Goal: Task Accomplishment & Management: Complete application form

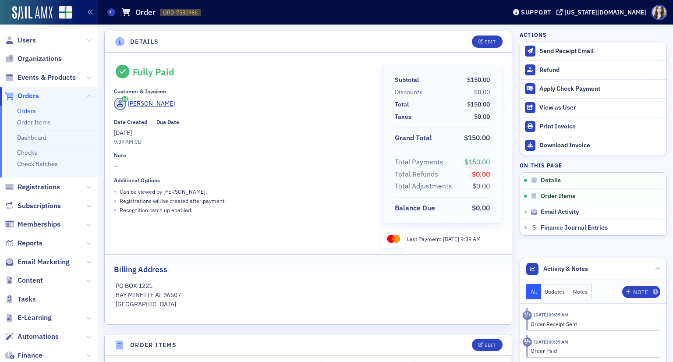
scroll to position [221, 0]
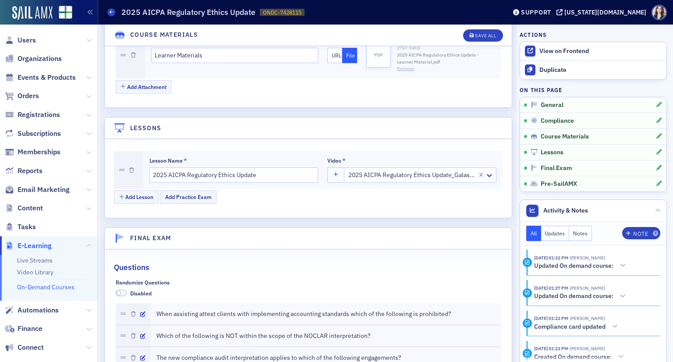
scroll to position [1052, 0]
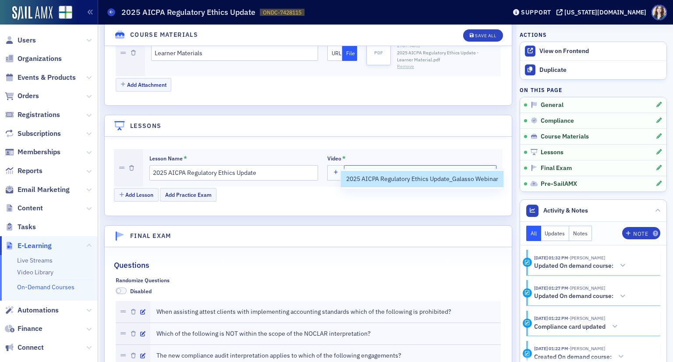
click at [453, 167] on div at bounding box center [406, 172] width 119 height 11
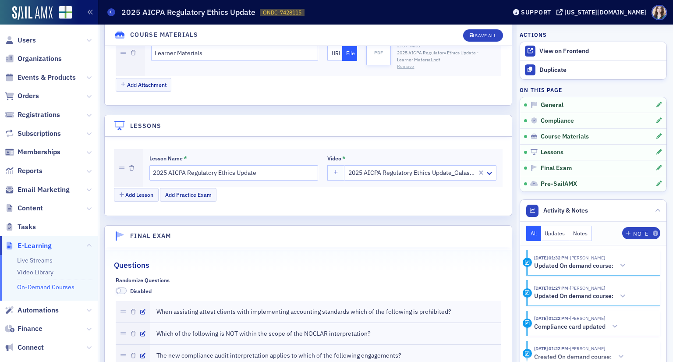
click at [423, 118] on header "Lessons" at bounding box center [308, 125] width 407 height 21
click at [413, 167] on div at bounding box center [411, 172] width 129 height 11
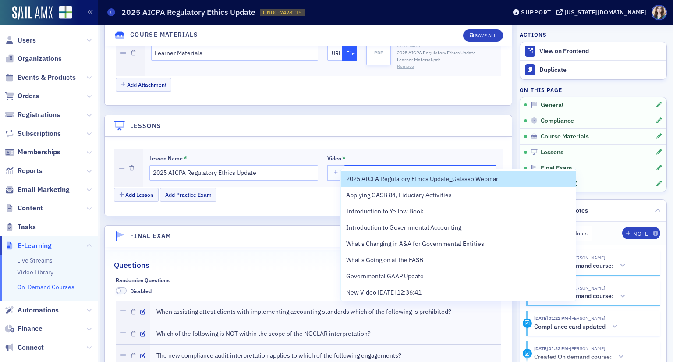
click at [387, 117] on header "Lessons" at bounding box center [308, 125] width 407 height 21
click at [401, 167] on div at bounding box center [411, 172] width 129 height 11
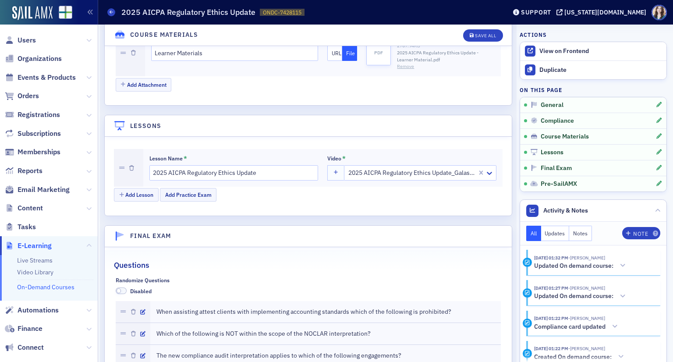
click at [372, 115] on header "Lessons" at bounding box center [308, 125] width 407 height 21
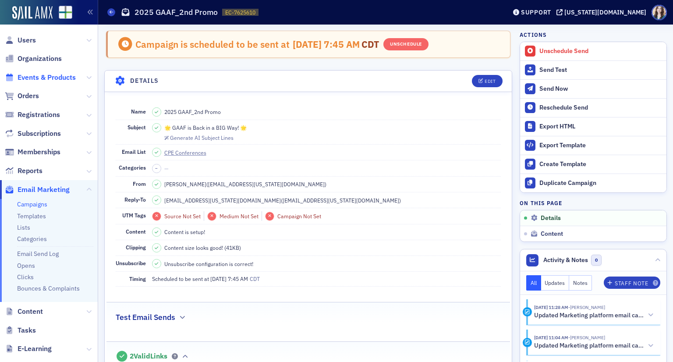
click at [42, 78] on span "Events & Products" at bounding box center [47, 78] width 58 height 10
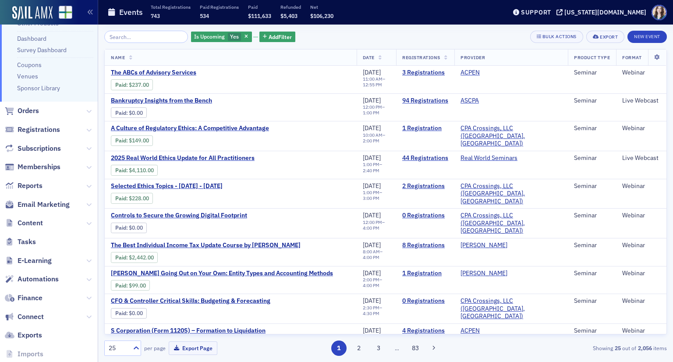
scroll to position [123, 0]
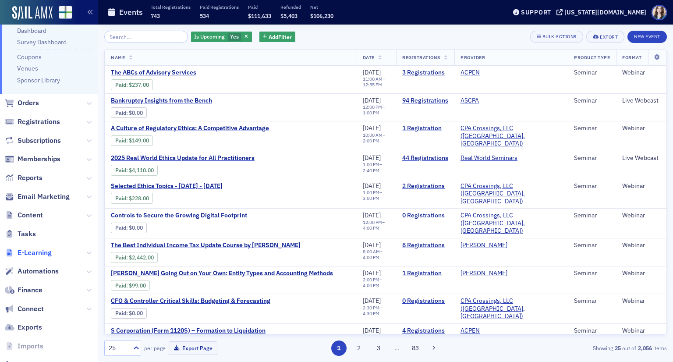
click at [39, 251] on span "E-Learning" at bounding box center [35, 253] width 34 height 10
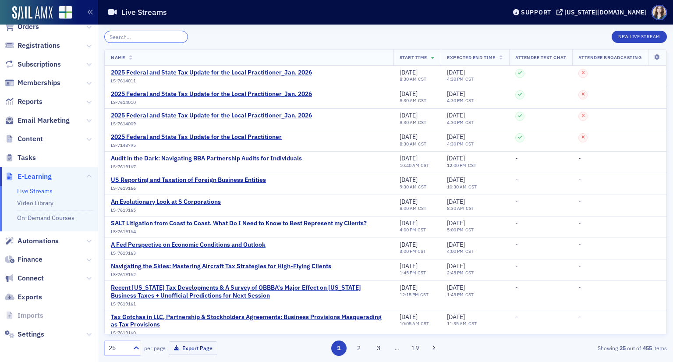
click at [149, 39] on input "search" at bounding box center [146, 37] width 84 height 12
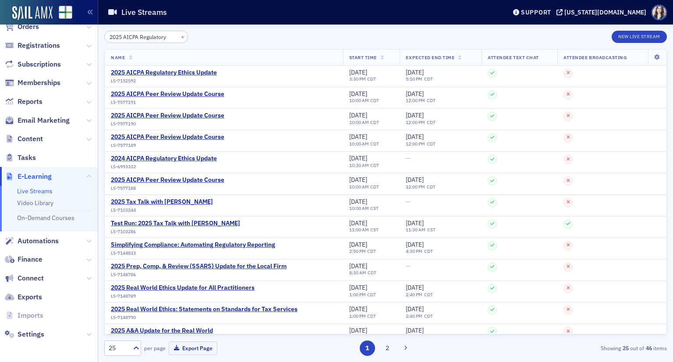
click at [226, 30] on div "2025 AICPA Regulatory × New Live Stream Name Start Time Expected End Time Atten…" at bounding box center [385, 193] width 563 height 337
click at [166, 37] on input "2025 AICPA Regulatory" at bounding box center [146, 37] width 84 height 12
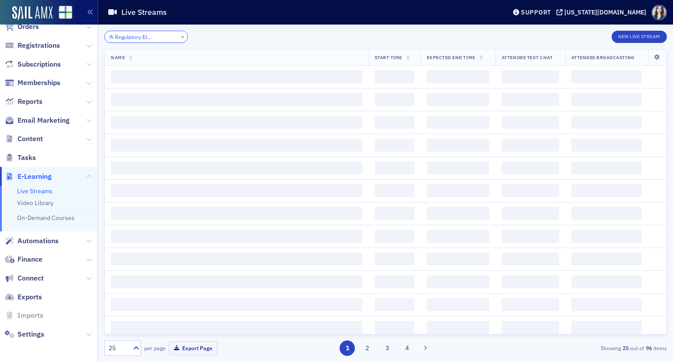
scroll to position [0, 36]
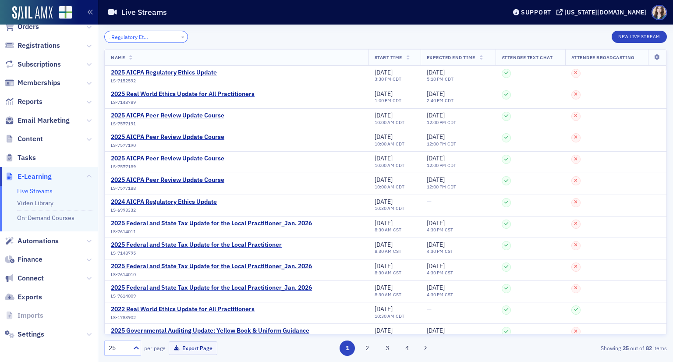
scroll to position [0, 38]
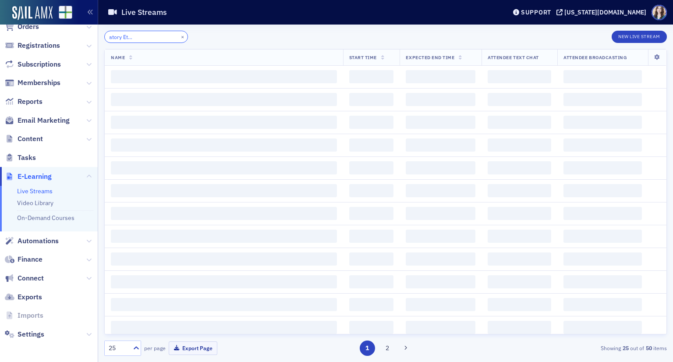
scroll to position [0, 53]
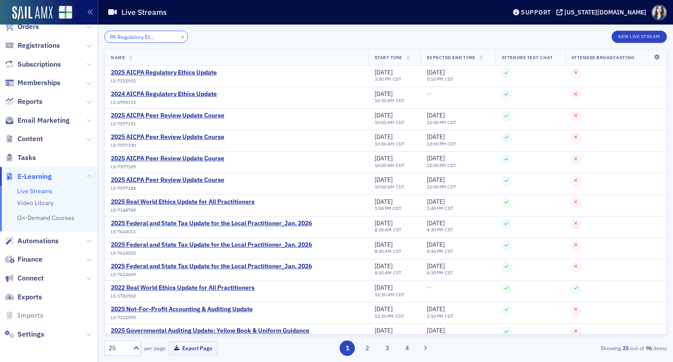
type input "2025 AICPA Regulatory Ethics Update"
click at [218, 44] on div "2025 AICPA Regulatory Ethics Update × New Live Stream Name Start Time Expected …" at bounding box center [385, 193] width 563 height 325
click at [40, 200] on link "Video Library" at bounding box center [35, 203] width 36 height 8
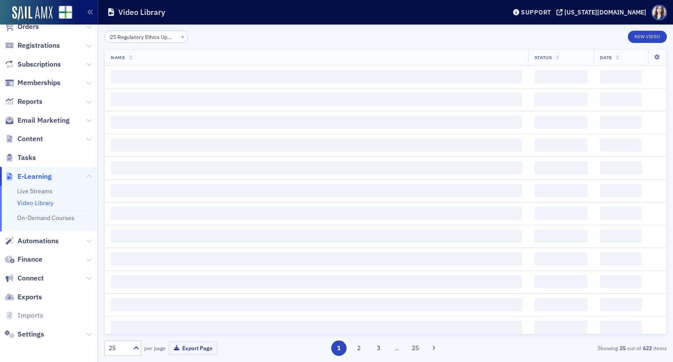
scroll to position [0, 16]
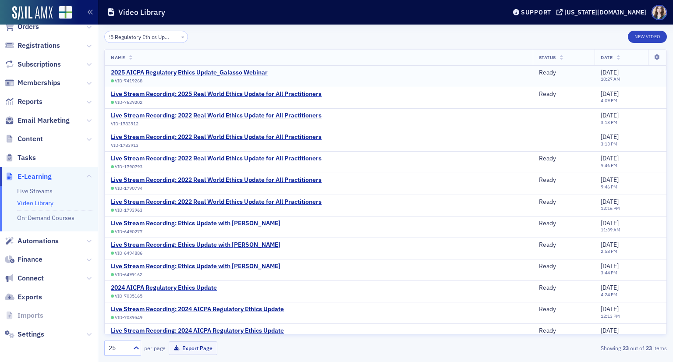
type input "2025 Regulatory Ethics Update_"
click at [179, 71] on div "2025 AICPA Regulatory Ethics Update_Galasso Webinar" at bounding box center [189, 73] width 157 height 8
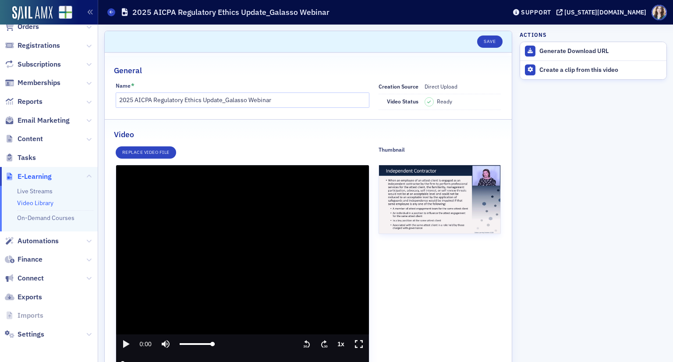
click at [126, 344] on icon "play" at bounding box center [126, 344] width 7 height 8
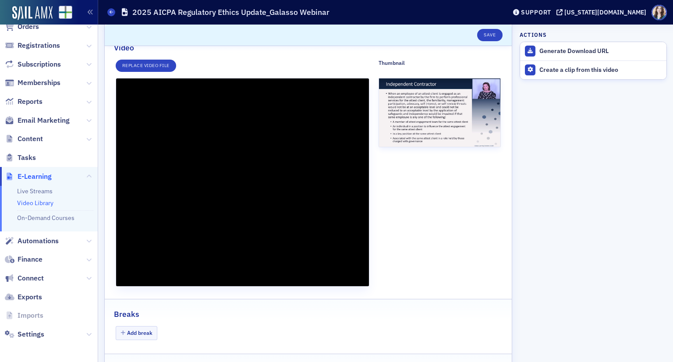
scroll to position [86, 0]
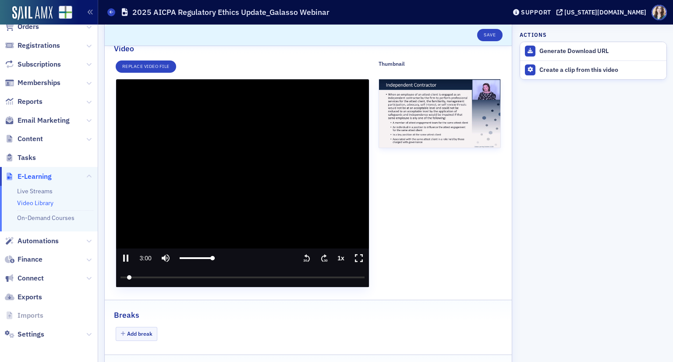
click at [126, 255] on icon "pause" at bounding box center [125, 258] width 11 height 11
type input "180.269892"
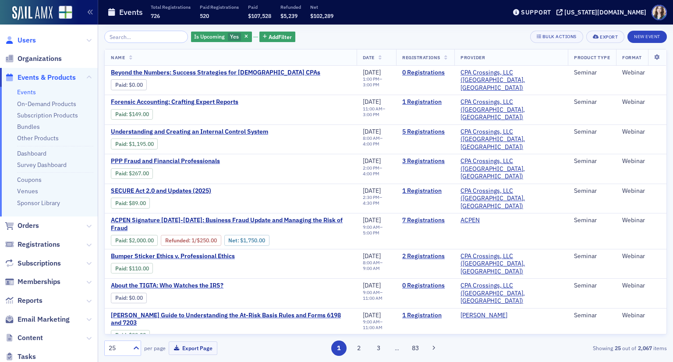
click at [26, 41] on span "Users" at bounding box center [27, 40] width 18 height 10
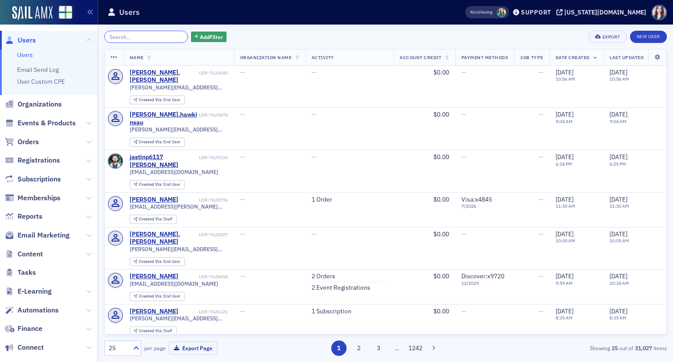
click at [143, 36] on input "search" at bounding box center [146, 37] width 84 height 12
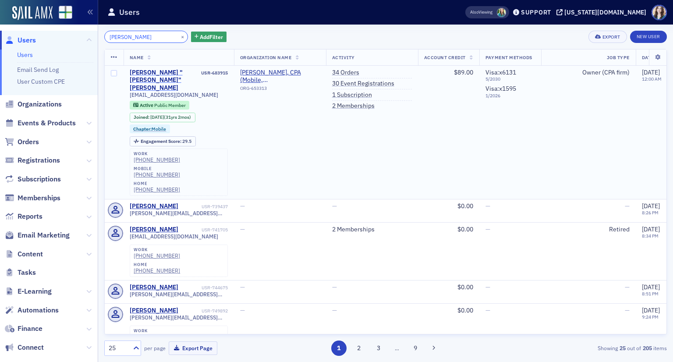
type input "Mike Reibling"
click at [149, 71] on div "Michael "Mike" Reibling" at bounding box center [165, 80] width 70 height 23
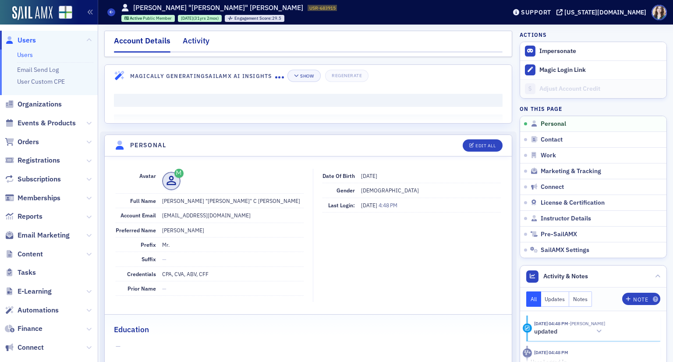
click at [196, 41] on div "Activity" at bounding box center [196, 43] width 27 height 16
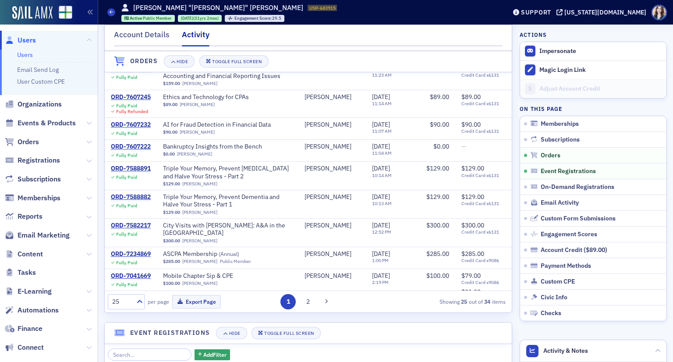
scroll to position [285, 0]
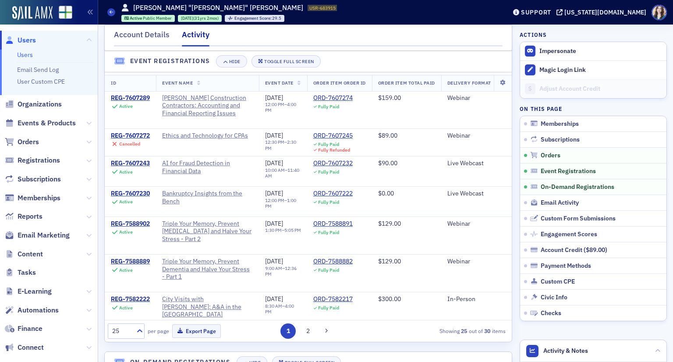
scroll to position [564, 0]
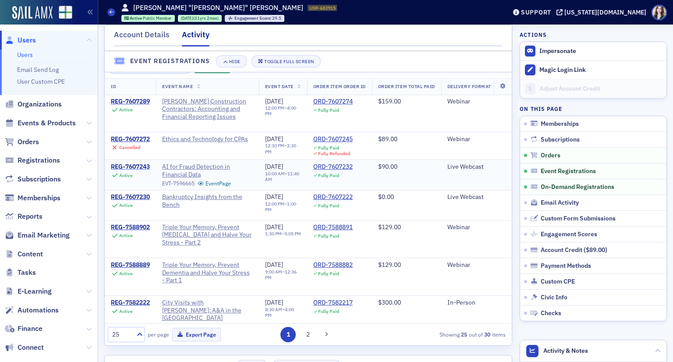
click at [134, 171] on div "REG-7607243" at bounding box center [130, 167] width 39 height 8
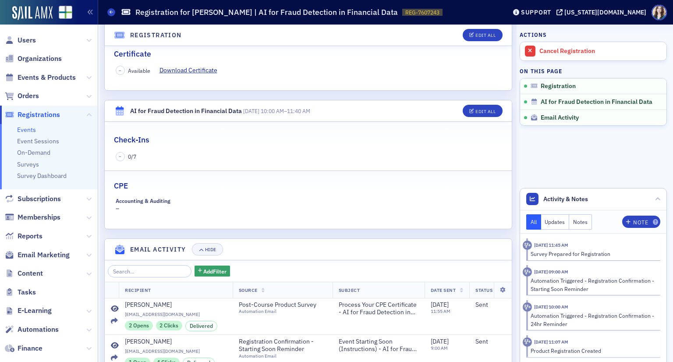
scroll to position [206, 0]
click at [476, 106] on div "Edit All" at bounding box center [479, 112] width 46 height 12
click at [478, 113] on div "Edit All" at bounding box center [485, 112] width 20 height 5
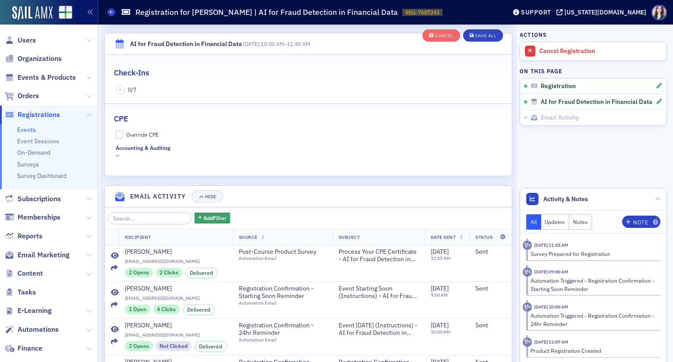
scroll to position [302, 0]
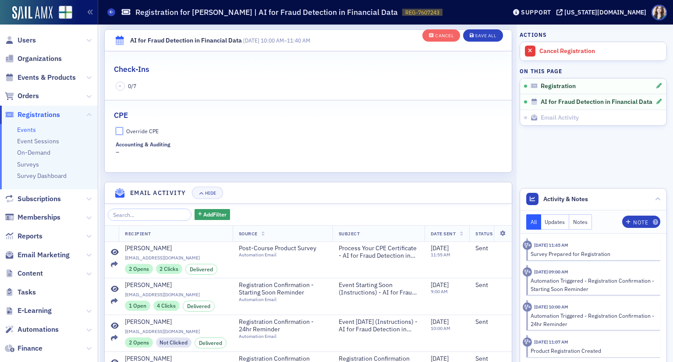
click at [121, 129] on input "Override CPE" at bounding box center [120, 131] width 8 height 8
checkbox input "true"
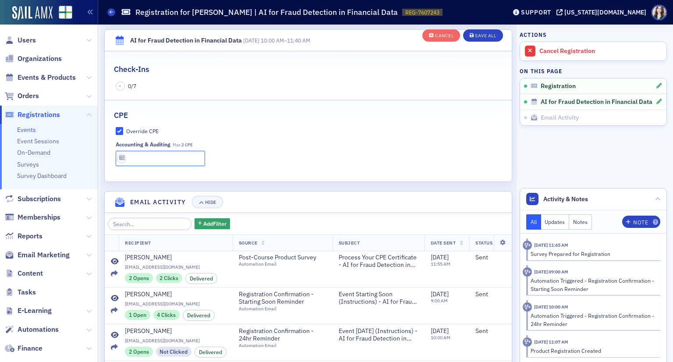
click at [159, 153] on input "text" at bounding box center [160, 158] width 89 height 15
type input "2 CPE"
click at [481, 32] on button "Save All" at bounding box center [482, 35] width 39 height 12
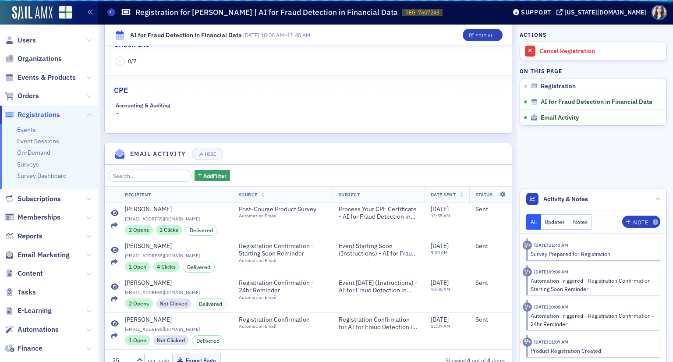
scroll to position [277, 0]
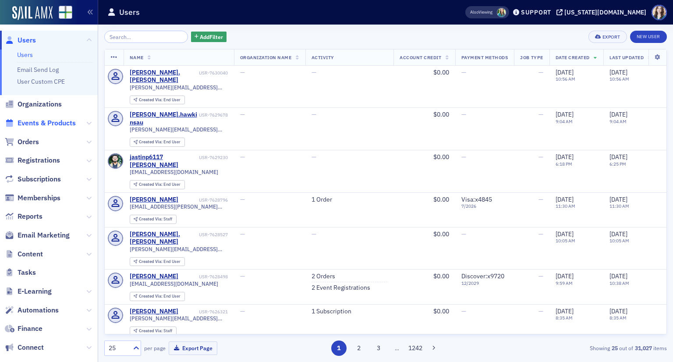
click at [39, 127] on span "Events & Products" at bounding box center [47, 123] width 58 height 10
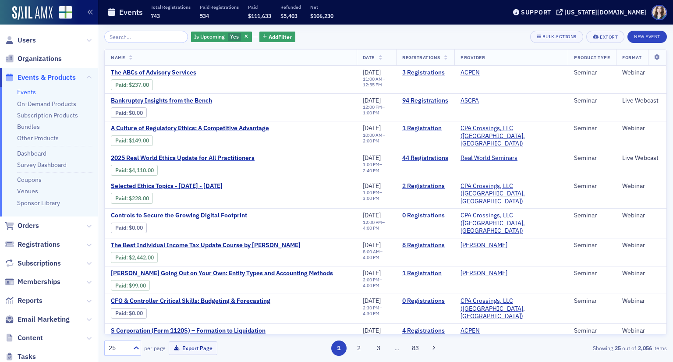
click at [345, 32] on div "Is Upcoming Yes Add Filter Bulk Actions Export New Event" at bounding box center [385, 37] width 563 height 12
click at [221, 154] on span "2025 Real World Ethics Update for All Practitioners" at bounding box center [184, 158] width 147 height 8
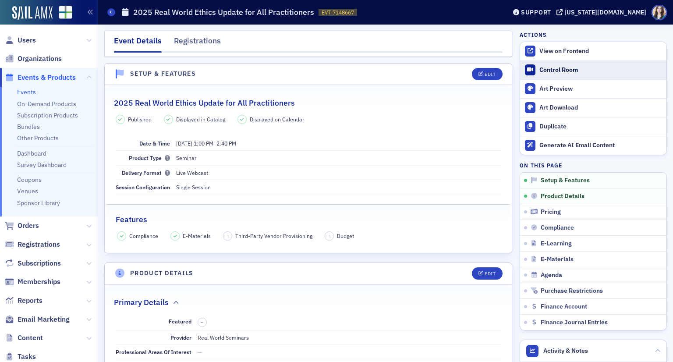
click at [560, 70] on div "Control Room" at bounding box center [600, 70] width 123 height 8
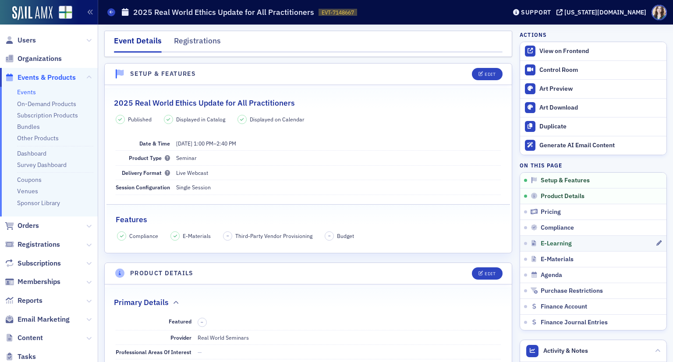
click at [566, 246] on link "E-Learning" at bounding box center [593, 243] width 146 height 16
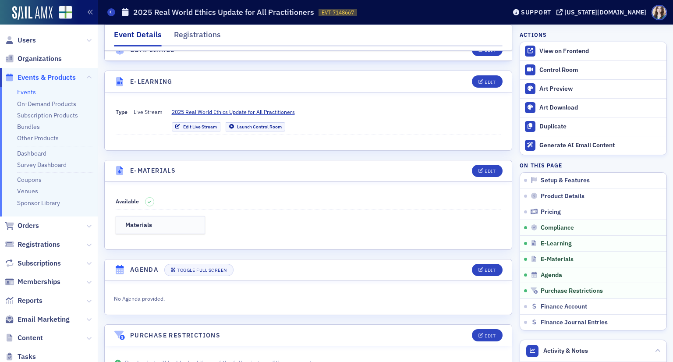
scroll to position [1160, 0]
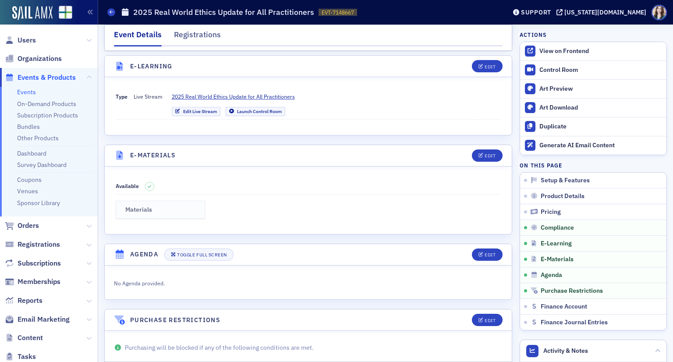
click at [190, 201] on link "Materials" at bounding box center [160, 210] width 89 height 18
click at [30, 92] on link "Events" at bounding box center [26, 92] width 19 height 8
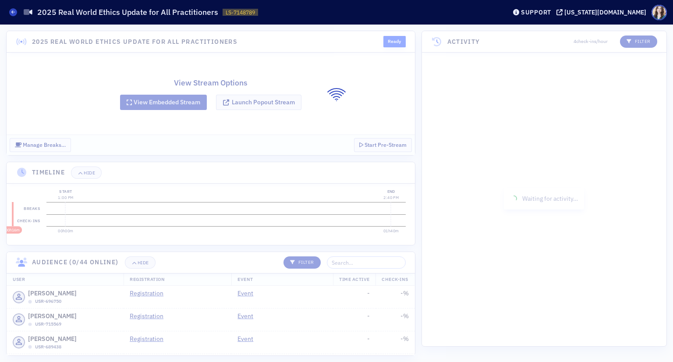
scroll to position [172, 0]
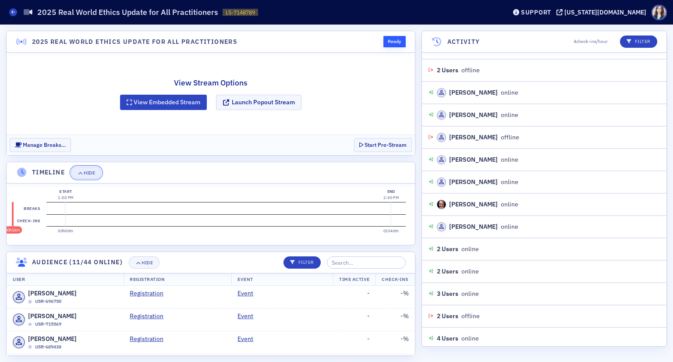
click at [96, 169] on button "Hide" at bounding box center [86, 172] width 31 height 12
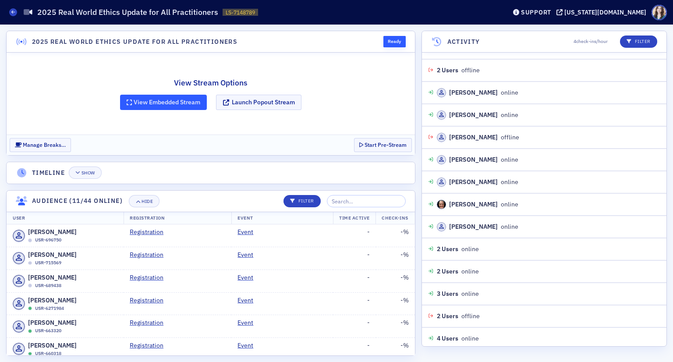
click at [179, 101] on button "View Embedded Stream" at bounding box center [163, 102] width 87 height 15
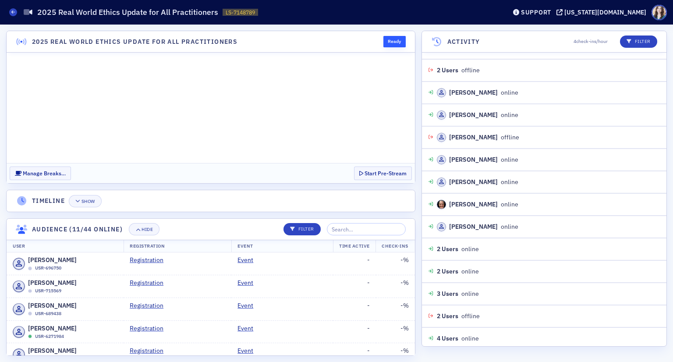
scroll to position [0, 0]
click at [85, 201] on div "Show" at bounding box center [88, 201] width 14 height 5
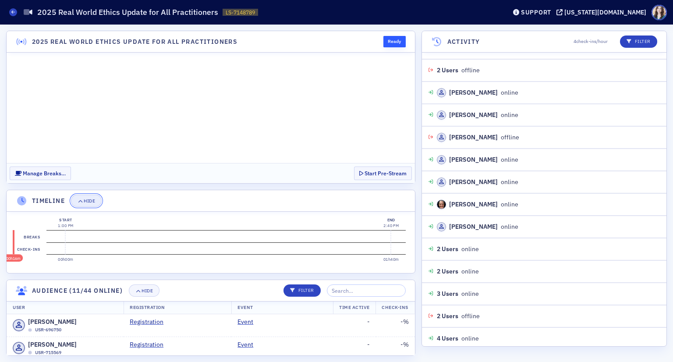
click at [84, 202] on div "Hide" at bounding box center [89, 200] width 11 height 5
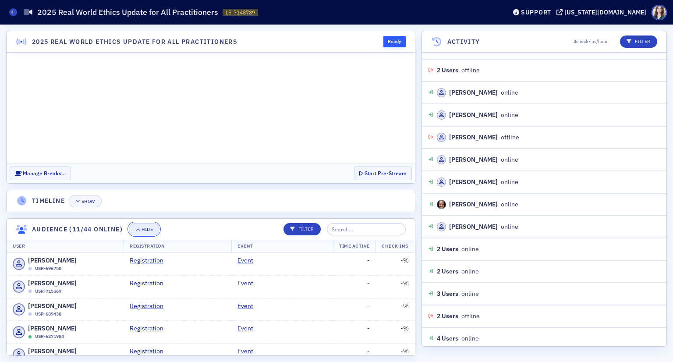
click at [143, 231] on div "Hide" at bounding box center [147, 229] width 11 height 5
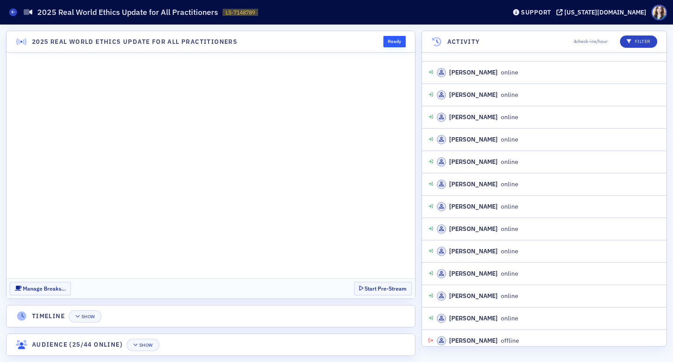
scroll to position [593, 0]
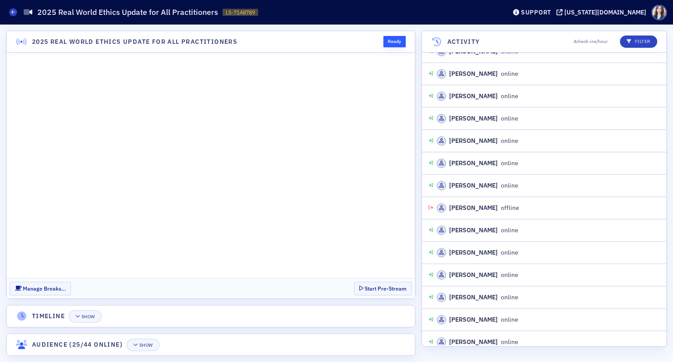
click at [379, 36] on div "Ready" at bounding box center [391, 41] width 28 height 11
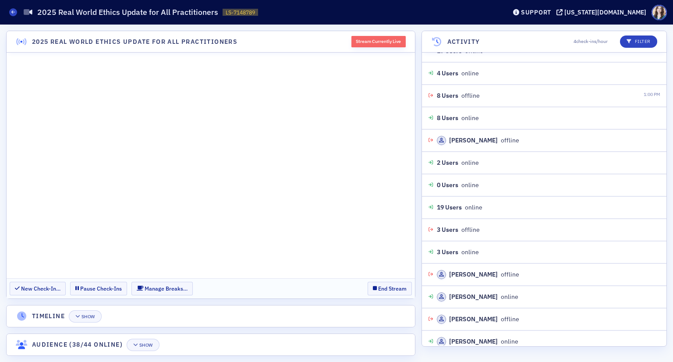
scroll to position [3051, 0]
click at [337, 45] on header "2025 Real World Ethics Update for All Practitioners Stream Currently Live" at bounding box center [211, 41] width 408 height 21
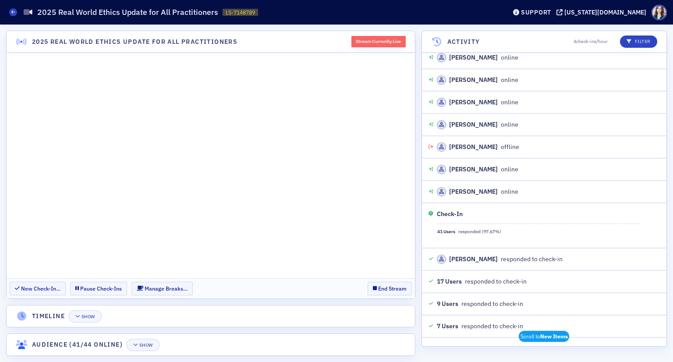
scroll to position [3631, 0]
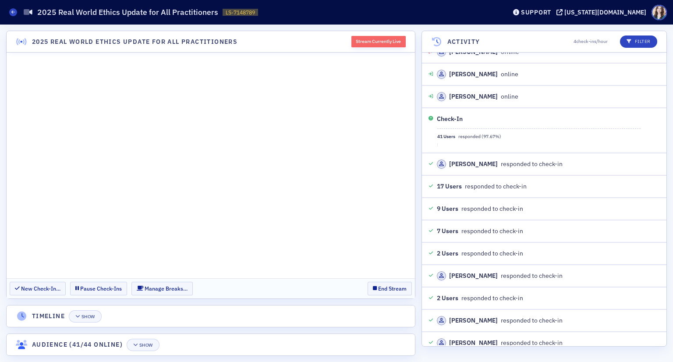
click at [342, 280] on section "New Check-In… Pause Check-Ins Manage Breaks… End Stream" at bounding box center [211, 288] width 408 height 20
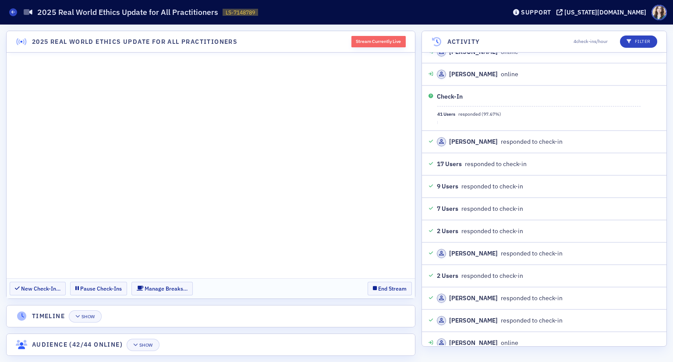
click at [325, 35] on header "2025 Real World Ethics Update for All Practitioners Stream Currently Live" at bounding box center [211, 41] width 408 height 21
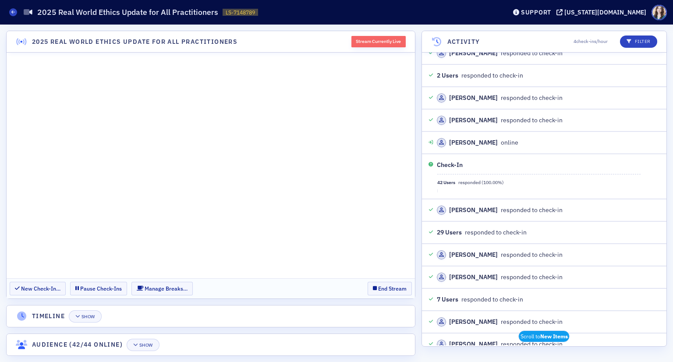
scroll to position [3967, 0]
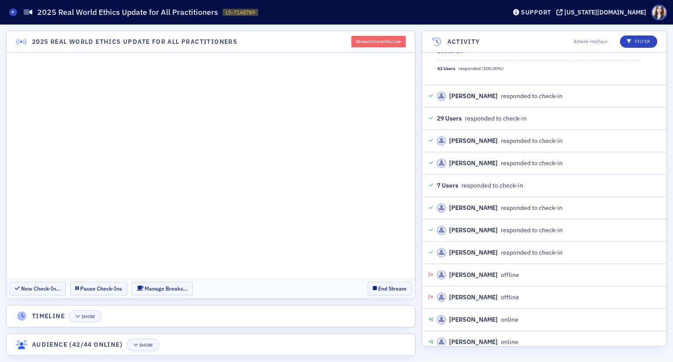
click at [347, 290] on section "New Check-In… Pause Check-Ins Manage Breaks… End Stream" at bounding box center [211, 288] width 408 height 20
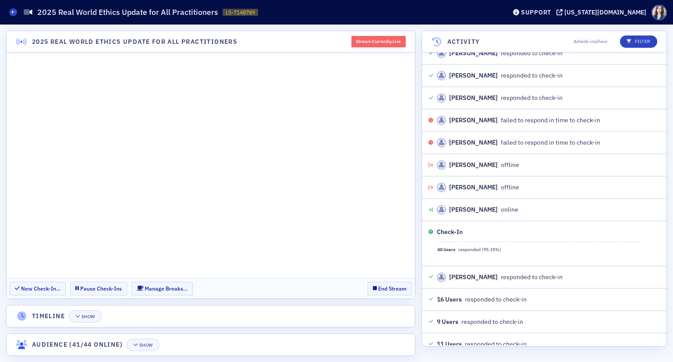
scroll to position [4793, 0]
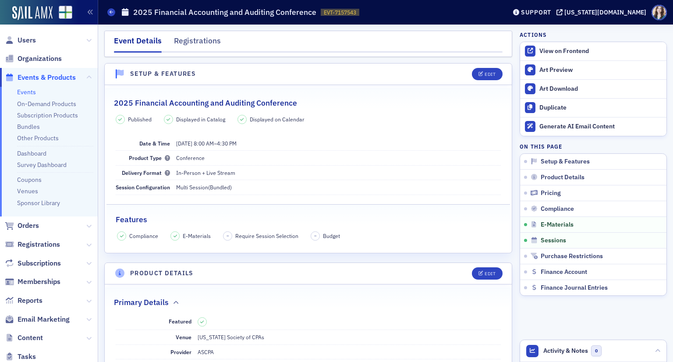
scroll to position [1309, 0]
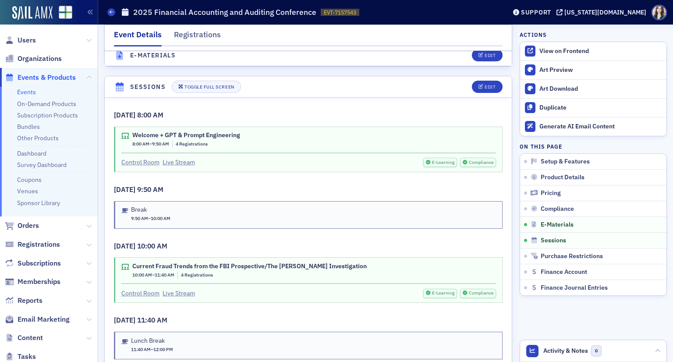
click at [44, 81] on span "Events & Products" at bounding box center [47, 78] width 58 height 10
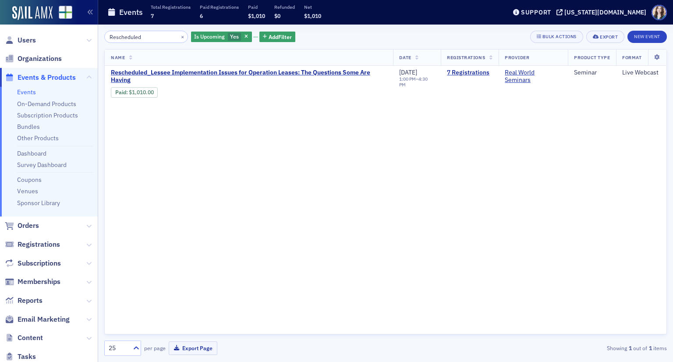
type input "Rescheduled"
click at [364, 44] on div "Rescheduled × Is Upcoming Yes Add Filter Bulk Actions Export New Event Name Dat…" at bounding box center [385, 193] width 563 height 325
click at [449, 73] on link "7 Registrations" at bounding box center [470, 73] width 46 height 8
click at [385, 40] on div "Rescheduled × Is Upcoming Yes Add Filter Bulk Actions Export New Event" at bounding box center [385, 37] width 563 height 12
click at [179, 35] on button "×" at bounding box center [183, 36] width 8 height 8
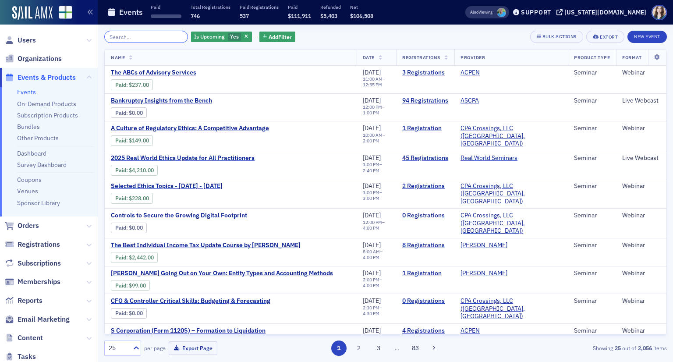
click at [170, 35] on input "search" at bounding box center [146, 37] width 84 height 12
click at [494, 34] on div "Is Upcoming Yes Add Filter Bulk Actions Export New Event" at bounding box center [385, 37] width 563 height 12
click at [154, 39] on input "search" at bounding box center [146, 37] width 84 height 12
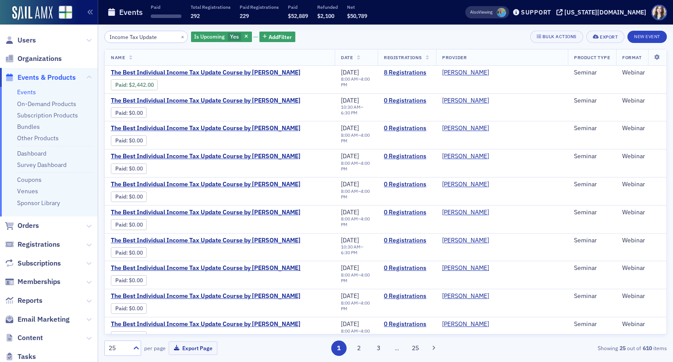
click at [389, 32] on div "Income Tax Update × Is Upcoming Yes Add Filter Bulk Actions Export New Event" at bounding box center [385, 37] width 563 height 12
drag, startPoint x: 163, startPoint y: 37, endPoint x: 95, endPoint y: 41, distance: 68.5
click at [95, 41] on div "Users Organizations Events & Products Events On-Demand Products Subscription Pr…" at bounding box center [336, 181] width 673 height 362
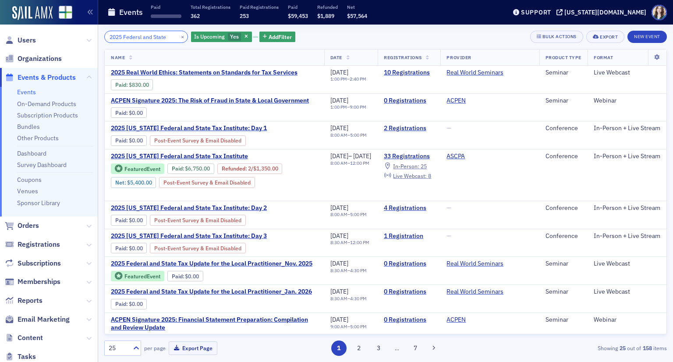
click at [140, 39] on input "2025 Federsl and State" at bounding box center [146, 37] width 84 height 12
type input "2025 Federsl and State"
click at [179, 37] on button "×" at bounding box center [183, 36] width 8 height 8
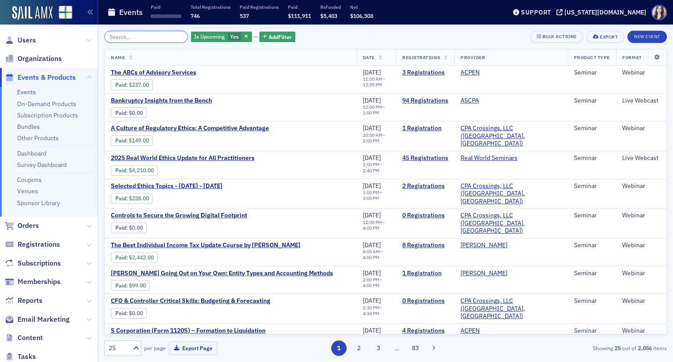
click at [165, 37] on input "search" at bounding box center [146, 37] width 84 height 12
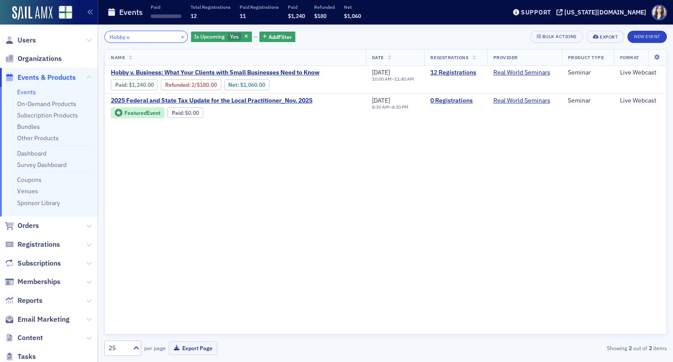
type input "Hobby v."
click at [179, 35] on button "×" at bounding box center [183, 36] width 8 height 8
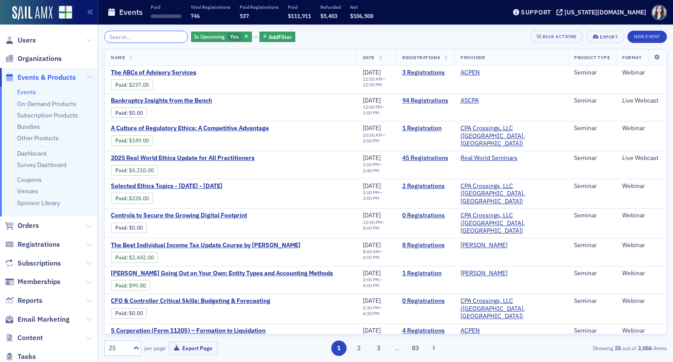
click at [168, 35] on input "search" at bounding box center [146, 37] width 84 height 12
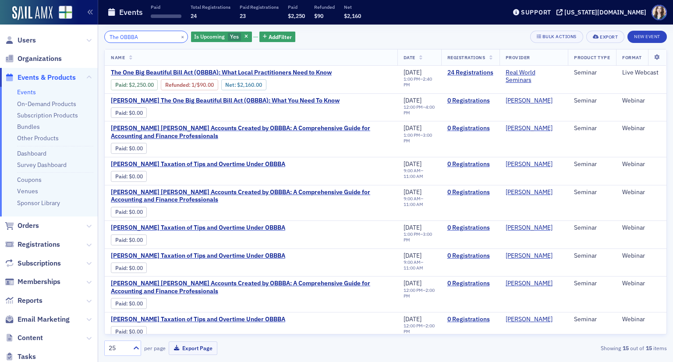
type input "The OBBBA"
click at [374, 41] on div "The OBBBA × Is Upcoming Yes Add Filter Bulk Actions Export New Event" at bounding box center [385, 37] width 563 height 12
click at [434, 39] on div "The OBBBA × Is Upcoming Yes Add Filter Bulk Actions Export New Event" at bounding box center [385, 37] width 563 height 12
click at [179, 38] on button "×" at bounding box center [183, 36] width 8 height 8
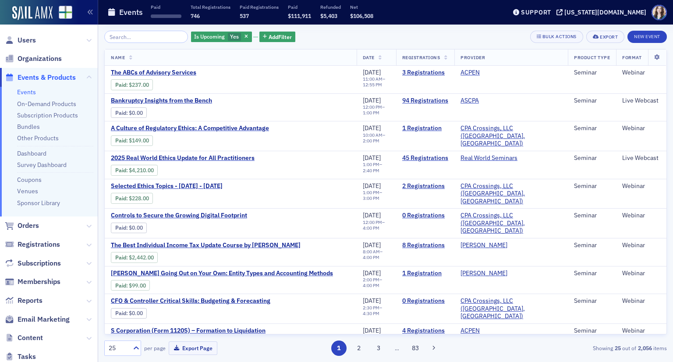
click at [387, 32] on div "Is Upcoming Yes Add Filter Bulk Actions Export New Event" at bounding box center [385, 37] width 563 height 12
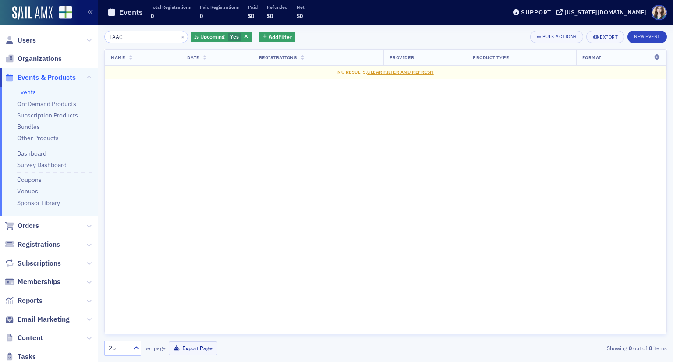
type input "FAAC"
click at [448, 19] on div "Events Total Registrations 0 Paid Registrations 0 Paid $0 Refunded $0 Net $0" at bounding box center [300, 12] width 386 height 23
click at [651, 35] on button "New Event" at bounding box center [646, 37] width 39 height 12
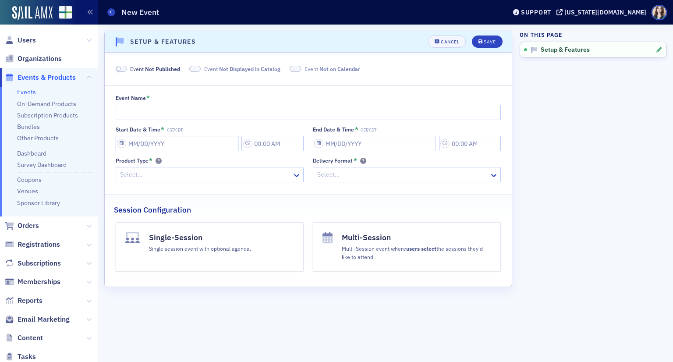
select select "8"
select select "2025"
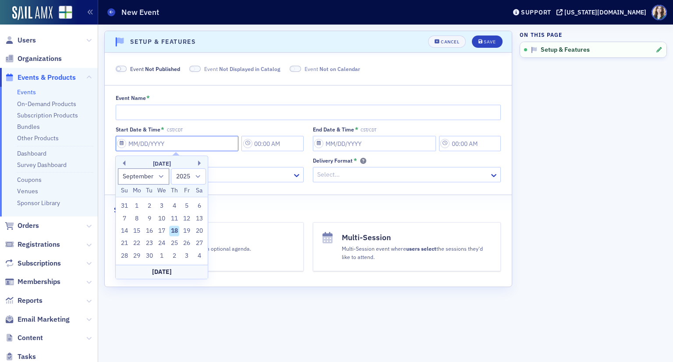
click at [216, 146] on input "Start Date & Time * CST/CDT" at bounding box center [177, 143] width 123 height 15
click at [188, 230] on div "19" at bounding box center [186, 231] width 11 height 11
type input "[DATE]"
type input "1:00 PM"
type input "[DATE]"
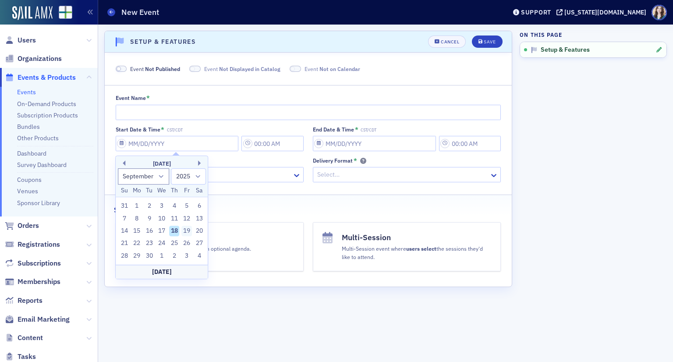
type input "2:00 PM"
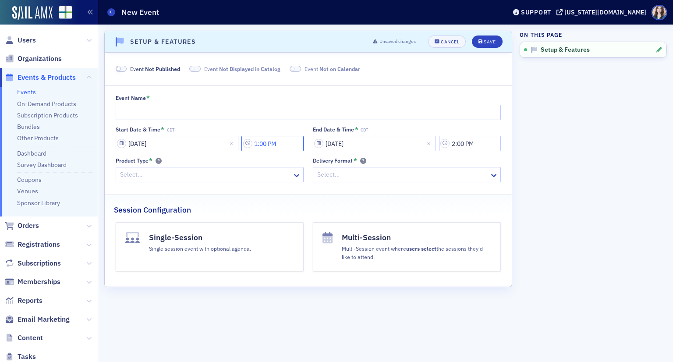
click at [296, 138] on input "1:00 PM" at bounding box center [272, 143] width 62 height 15
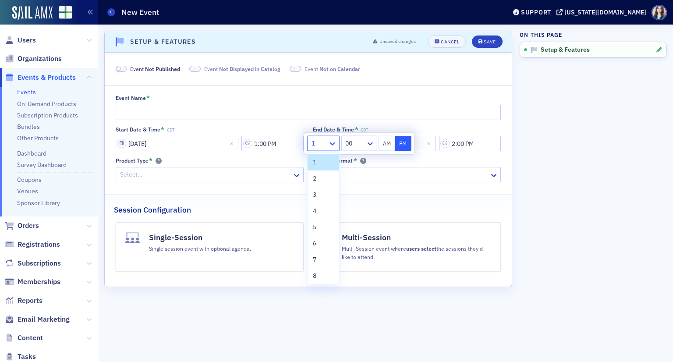
click at [331, 141] on icon at bounding box center [332, 143] width 9 height 9
click at [315, 256] on span "9" at bounding box center [315, 258] width 4 height 9
click at [387, 143] on button "AM" at bounding box center [387, 143] width 17 height 15
type input "9:00 AM"
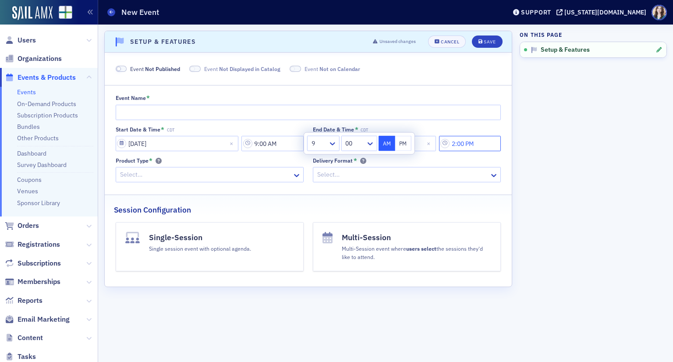
click at [464, 147] on input "2:00 PM" at bounding box center [470, 143] width 62 height 15
click at [360, 146] on icon at bounding box center [361, 143] width 9 height 9
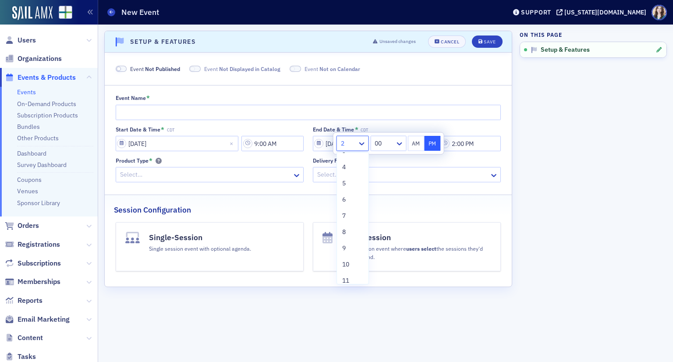
scroll to position [67, 0]
click at [349, 230] on div "9" at bounding box center [352, 225] width 21 height 9
click at [400, 144] on icon at bounding box center [399, 143] width 9 height 9
click at [385, 174] on div "30" at bounding box center [388, 175] width 25 height 9
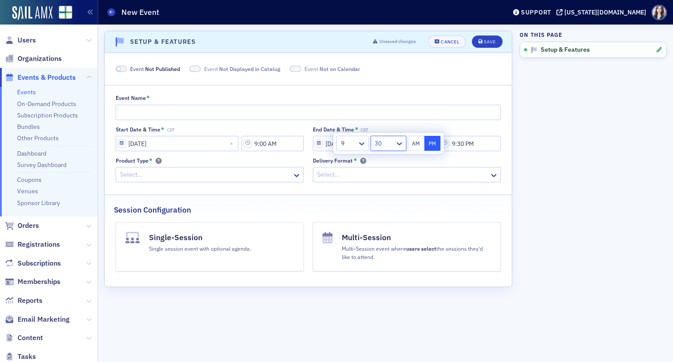
click at [413, 139] on button "AM" at bounding box center [416, 143] width 17 height 15
type input "9:30 AM"
click at [386, 105] on input "Event Name *" at bounding box center [309, 112] width 386 height 15
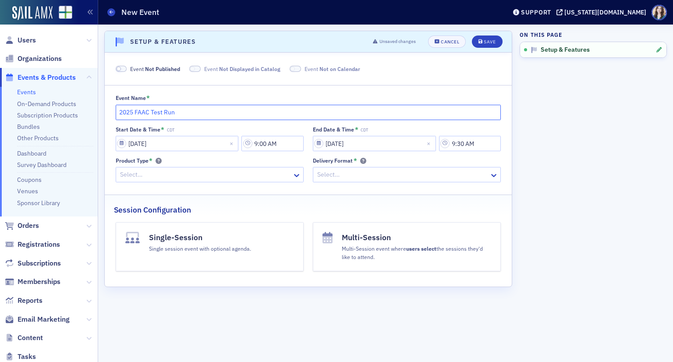
type input "2025 FAAC Test Run"
click at [228, 179] on div at bounding box center [205, 174] width 172 height 11
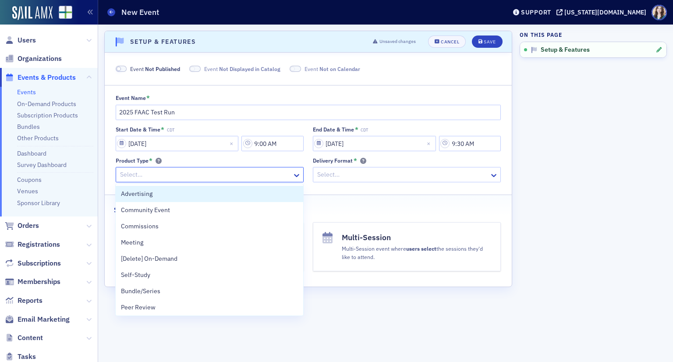
scroll to position [196, 0]
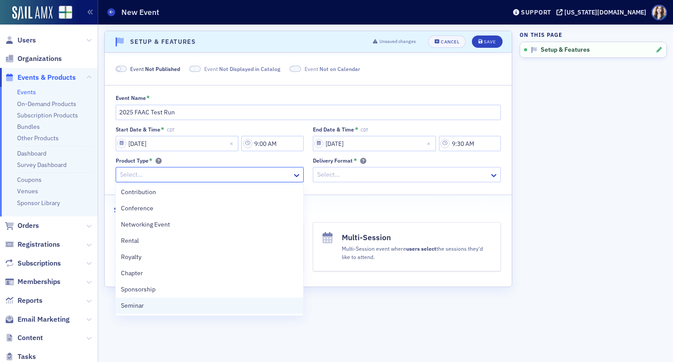
click at [215, 308] on div "Seminar" at bounding box center [209, 305] width 177 height 9
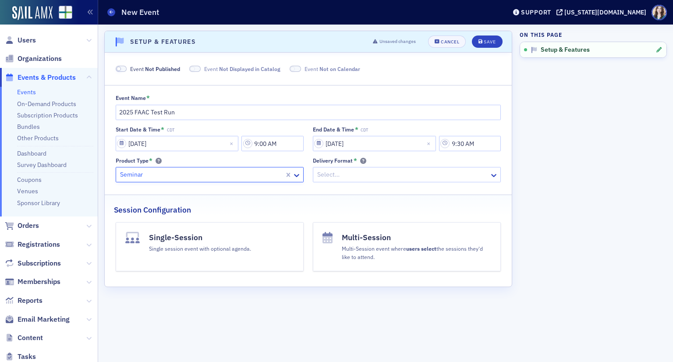
click at [356, 179] on div at bounding box center [402, 174] width 172 height 11
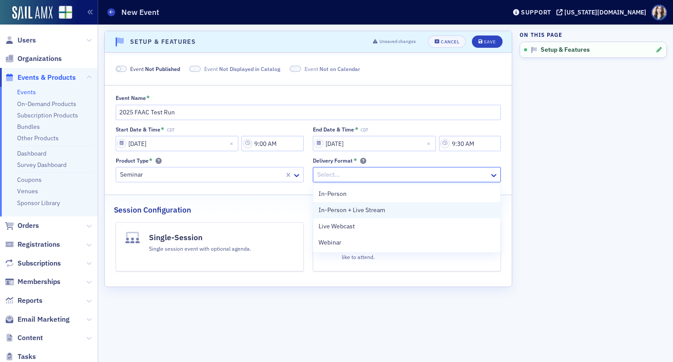
click at [351, 209] on span "In-Person + Live Stream" at bounding box center [351, 209] width 67 height 9
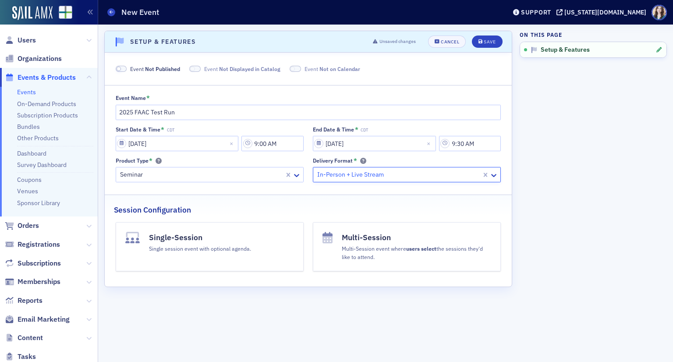
click at [341, 255] on button "Multi-Session Multi-Session event where users select the sessions they'd like t…" at bounding box center [407, 246] width 188 height 49
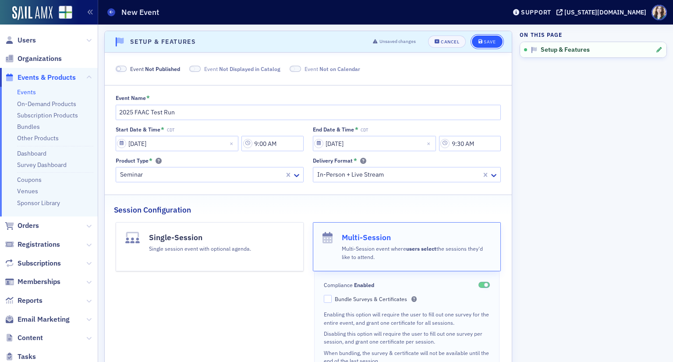
click at [486, 44] on div "Save" at bounding box center [490, 41] width 12 height 5
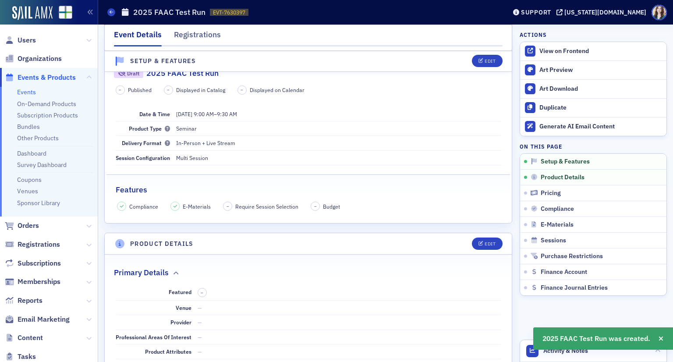
scroll to position [142, 0]
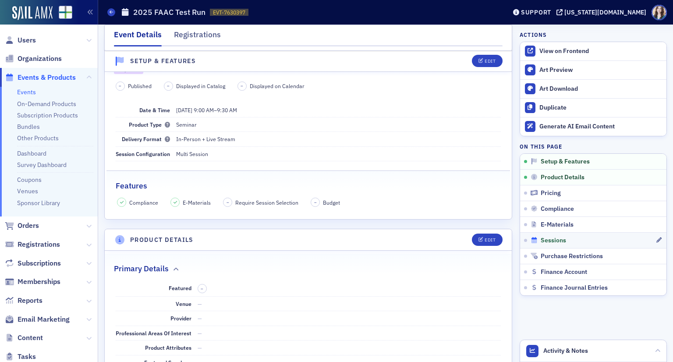
click at [557, 239] on span "Sessions" at bounding box center [553, 241] width 25 height 8
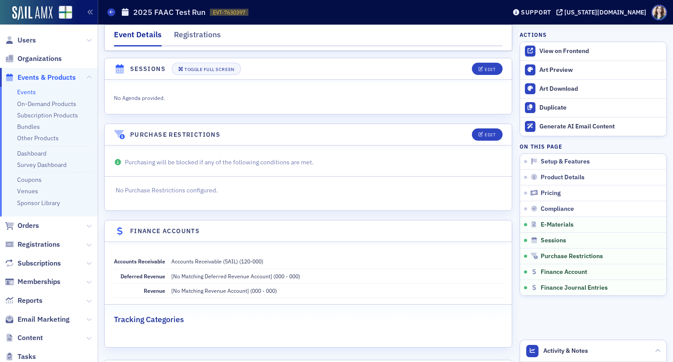
scroll to position [1364, 0]
click at [485, 66] on div "Edit" at bounding box center [490, 68] width 11 height 5
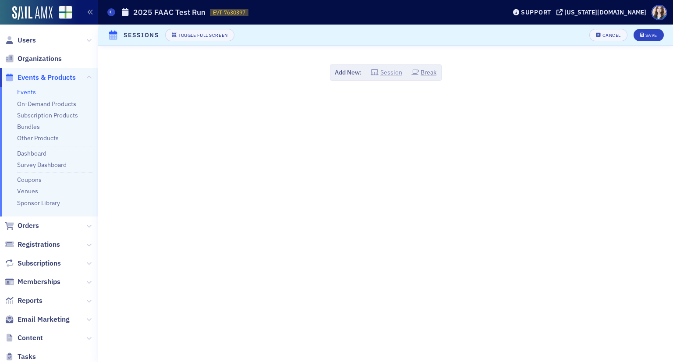
click at [393, 72] on button "Session" at bounding box center [387, 72] width 32 height 9
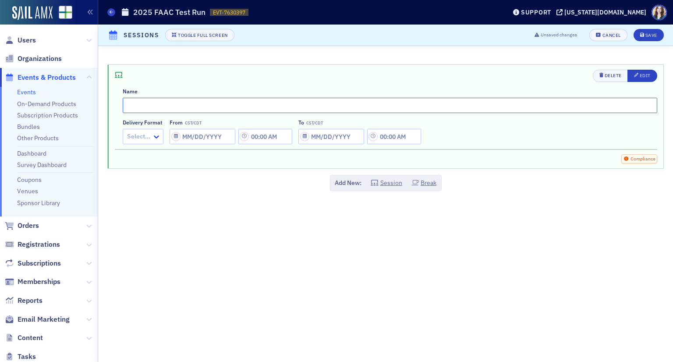
click at [506, 106] on input "text" at bounding box center [390, 105] width 534 height 15
type input "Session 1"
click at [150, 143] on div "Select…" at bounding box center [143, 136] width 41 height 15
click at [153, 172] on span "In-Person + Live Stream" at bounding box center [161, 171] width 67 height 9
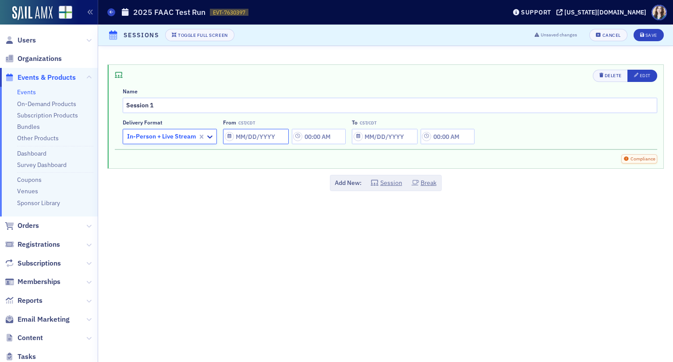
click at [237, 137] on input "From CST/CDT" at bounding box center [256, 136] width 66 height 15
select select "8"
select select "2025"
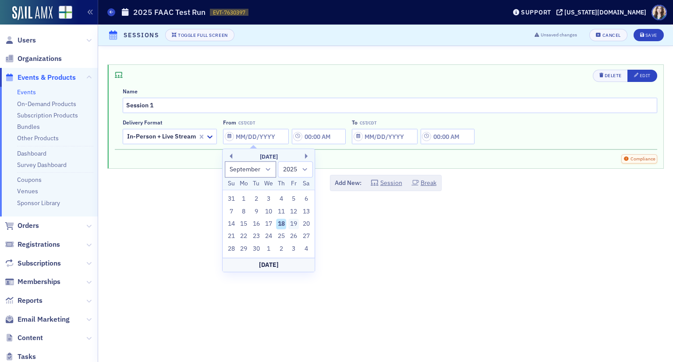
click at [294, 223] on div "19" at bounding box center [293, 224] width 11 height 11
type input "[DATE]"
type input "12:00 AM"
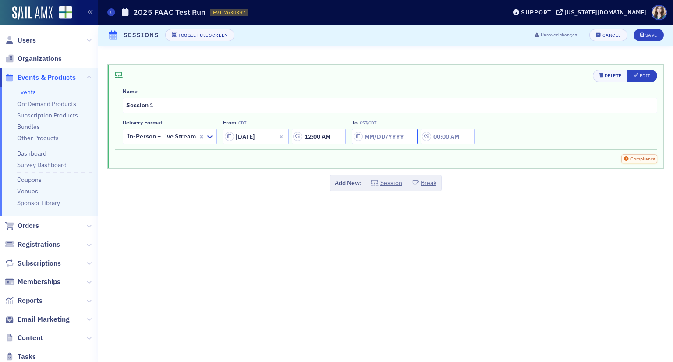
click at [374, 135] on input "To CST/CDT" at bounding box center [385, 136] width 66 height 15
select select "8"
select select "2025"
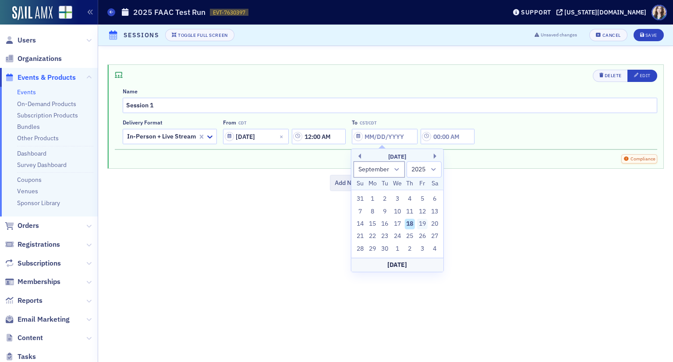
click at [422, 222] on div "19" at bounding box center [422, 224] width 11 height 11
type input "[DATE]"
type input "12:00 AM"
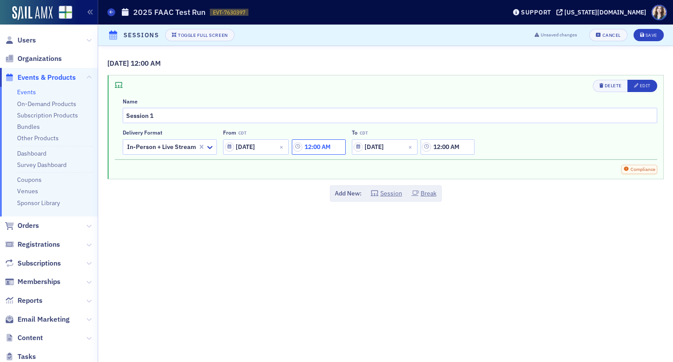
click at [326, 146] on input "12:00 AM" at bounding box center [319, 146] width 54 height 15
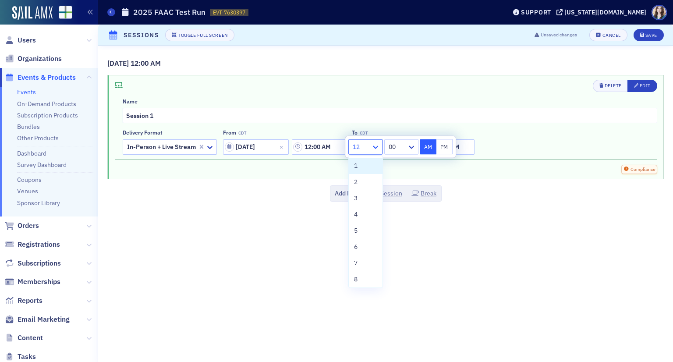
click at [378, 146] on icon at bounding box center [375, 147] width 5 height 3
click at [353, 265] on div "9" at bounding box center [366, 265] width 34 height 16
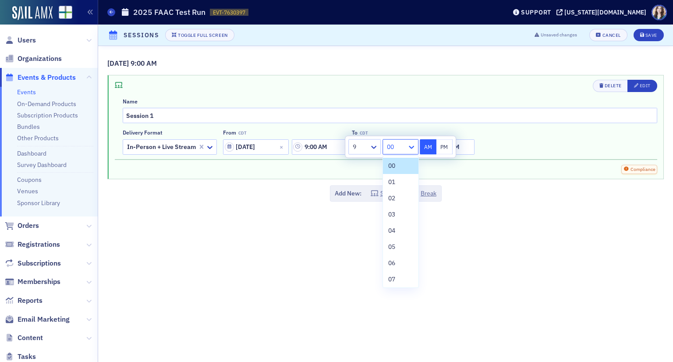
click at [411, 148] on icon at bounding box center [411, 147] width 5 height 3
click at [399, 247] on div "05" at bounding box center [400, 246] width 25 height 9
click at [558, 148] on div "Delivery format In-Person + Live Stream From CDT [DATE] 9:05 AM To CDT [DATE] 1…" at bounding box center [390, 141] width 534 height 25
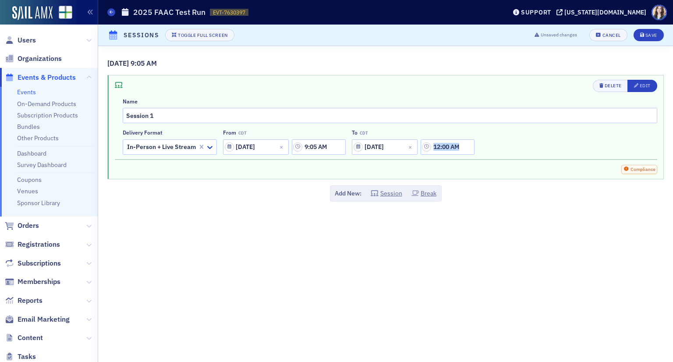
click at [558, 148] on div "Delivery format In-Person + Live Stream From CDT [DATE] 9:05 AM To CDT [DATE] 1…" at bounding box center [390, 141] width 534 height 25
click at [460, 146] on input "12:00 AM" at bounding box center [448, 146] width 54 height 15
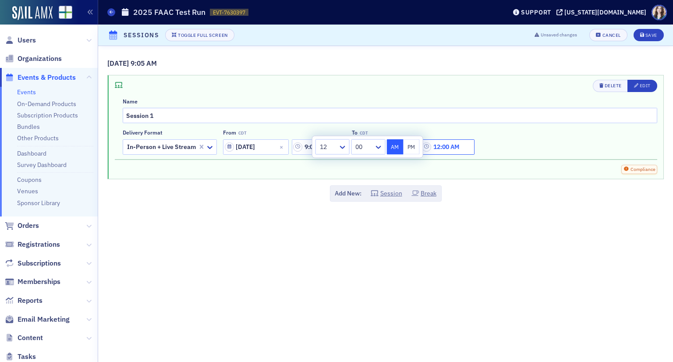
click at [460, 146] on input "12:00 AM" at bounding box center [448, 146] width 54 height 15
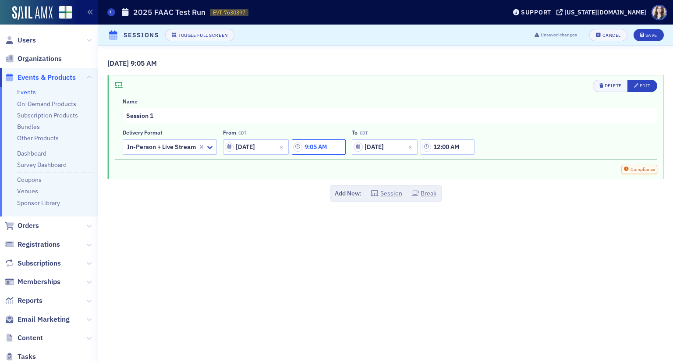
click at [323, 147] on input "9:05 AM" at bounding box center [319, 146] width 54 height 15
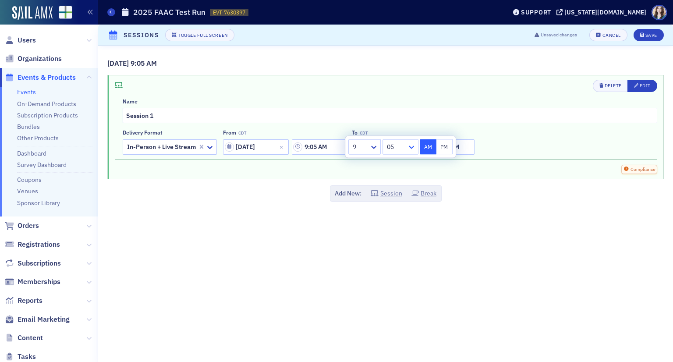
click at [408, 147] on icon at bounding box center [411, 147] width 9 height 9
click at [401, 168] on div "00" at bounding box center [400, 165] width 25 height 9
type input "9:00 AM"
click at [497, 156] on div "Delete Edit Name Session 1 Delivery format In-Person + Live Stream From CDT [DA…" at bounding box center [386, 119] width 542 height 78
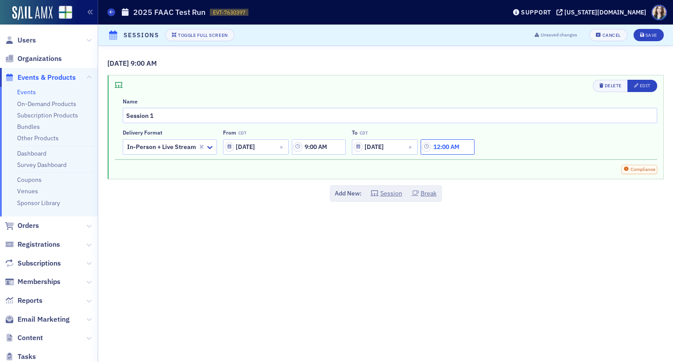
click at [464, 147] on input "12:00 AM" at bounding box center [448, 146] width 54 height 15
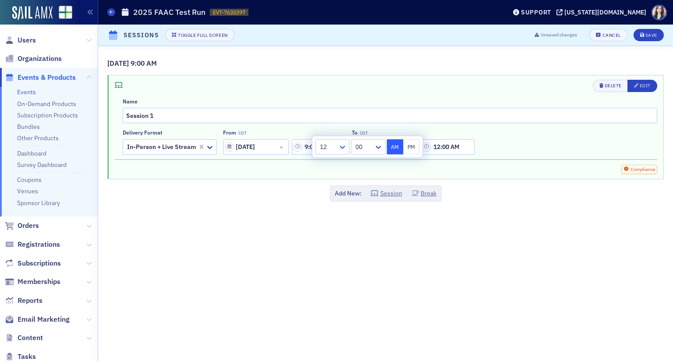
click at [341, 144] on icon at bounding box center [342, 147] width 9 height 9
click at [329, 277] on div "9" at bounding box center [332, 276] width 23 height 9
click at [374, 149] on div "00" at bounding box center [362, 147] width 24 height 13
click at [361, 248] on span "05" at bounding box center [358, 246] width 7 height 9
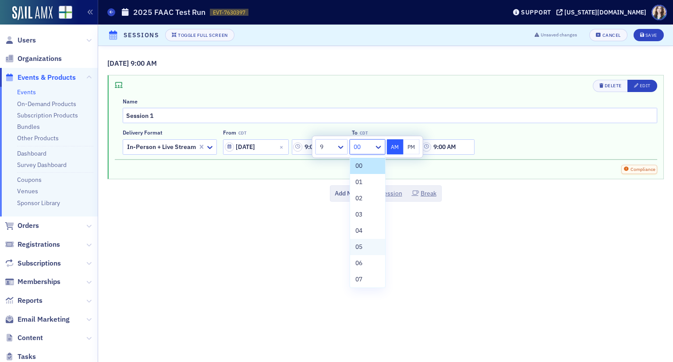
type input "9:05 AM"
click at [557, 141] on div "Delivery format In-Person + Live Stream From CDT [DATE] 9:00 AM To CDT [DATE] 9…" at bounding box center [390, 141] width 534 height 25
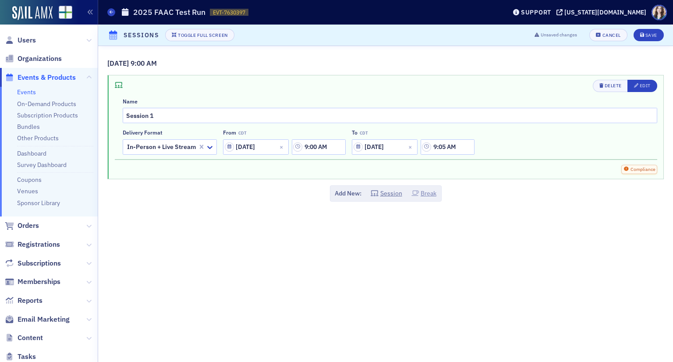
click at [429, 191] on button "Break" at bounding box center [423, 193] width 25 height 9
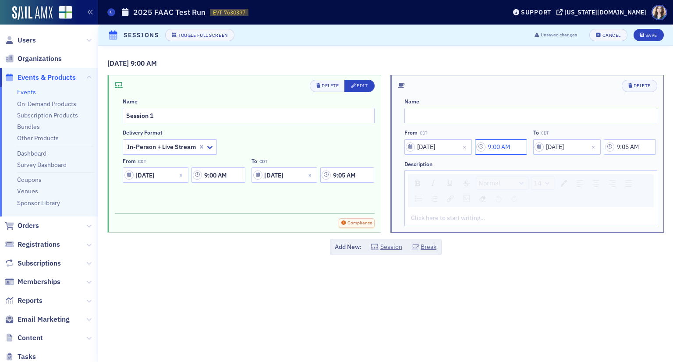
click at [508, 150] on input "9:00 AM" at bounding box center [501, 146] width 52 height 15
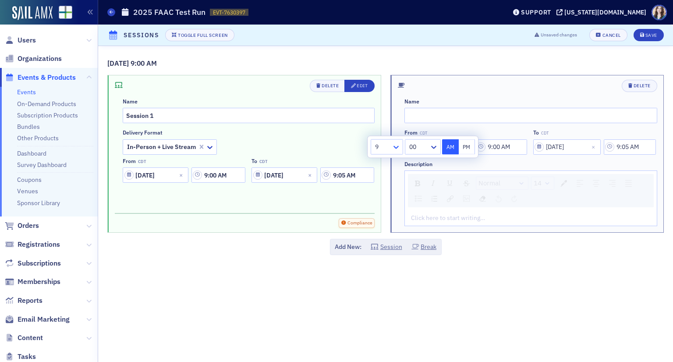
click at [396, 146] on icon at bounding box center [396, 147] width 9 height 9
click at [422, 145] on div at bounding box center [418, 147] width 20 height 11
click at [420, 252] on div "05" at bounding box center [422, 247] width 35 height 16
type input "9:05 AM"
click at [634, 145] on input "9:05 AM" at bounding box center [630, 146] width 52 height 15
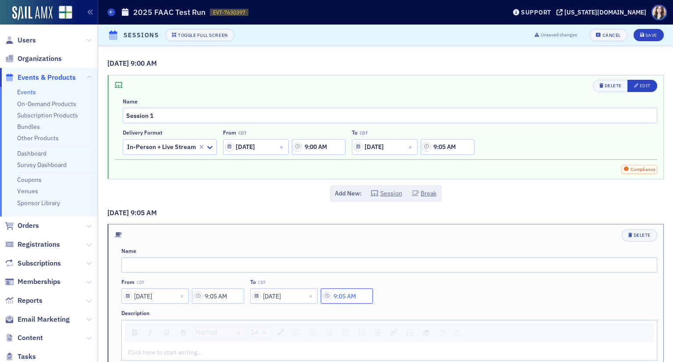
click at [346, 299] on input "9:05 AM" at bounding box center [347, 295] width 52 height 15
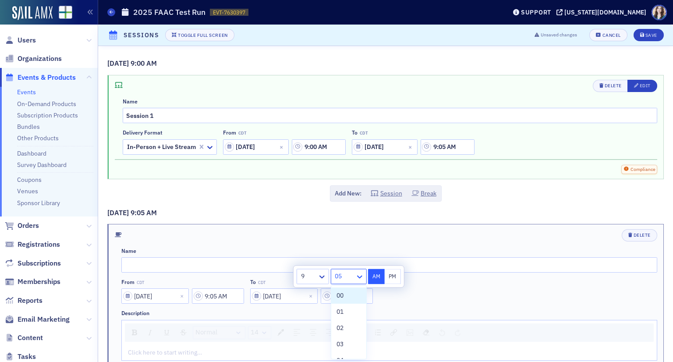
click at [358, 278] on icon at bounding box center [359, 276] width 9 height 9
click at [347, 351] on div "10" at bounding box center [348, 352] width 25 height 9
type input "9:10 AM"
click at [417, 260] on input "text" at bounding box center [389, 264] width 536 height 15
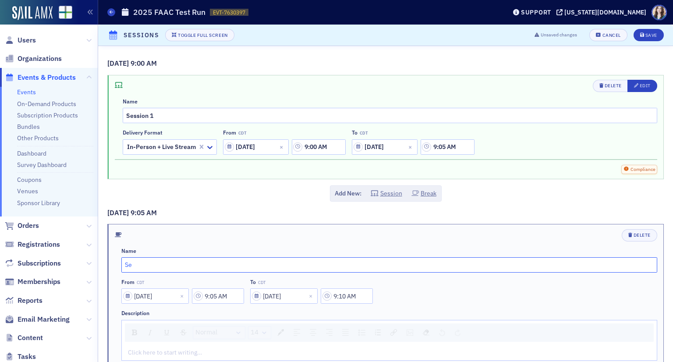
type input "S"
type input "Break"
click at [426, 205] on div "[DATE] 9:00 AM Delete Edit Name Session 1 Delivery format In-Person + Live Stre…" at bounding box center [385, 224] width 575 height 356
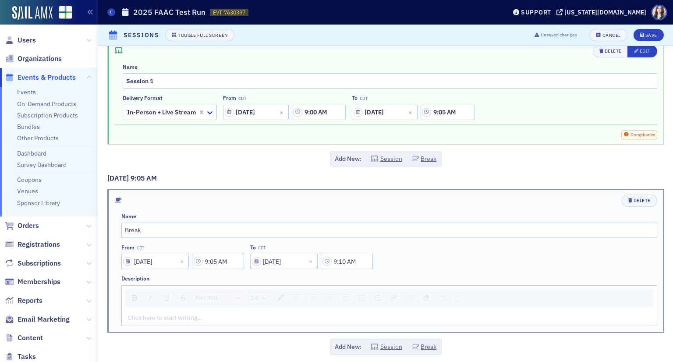
scroll to position [39, 0]
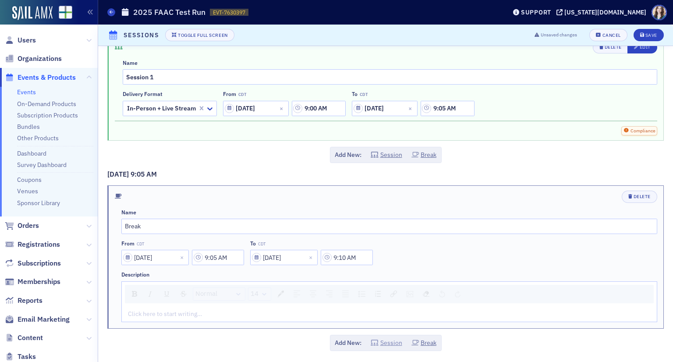
click at [388, 343] on button "Session" at bounding box center [387, 342] width 32 height 9
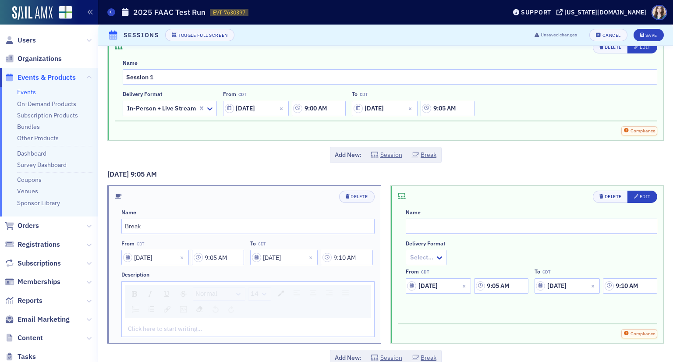
click at [463, 227] on input "text" at bounding box center [532, 226] width 252 height 15
type input "Session 2"
click at [428, 257] on div at bounding box center [421, 257] width 25 height 11
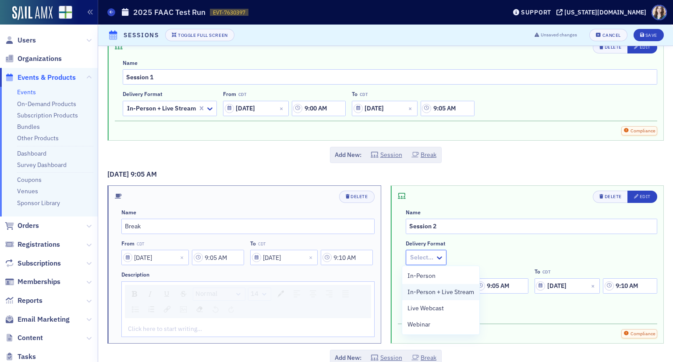
click at [429, 297] on div "In-Person + Live Stream" at bounding box center [440, 292] width 77 height 16
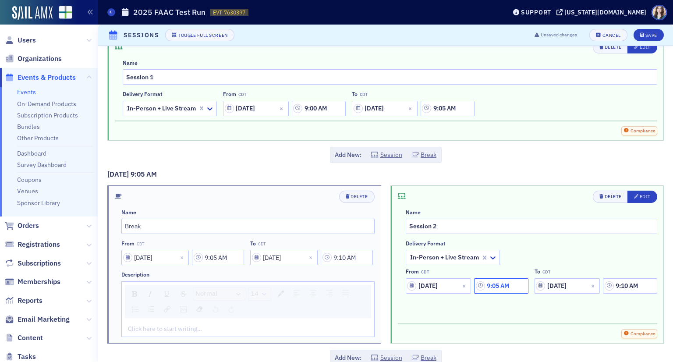
click at [510, 283] on input "9:05 AM" at bounding box center [501, 285] width 54 height 15
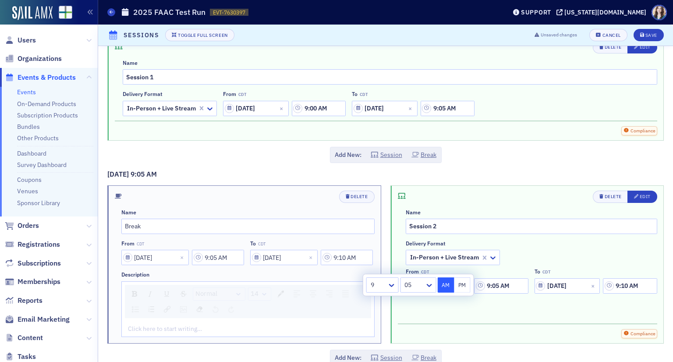
click at [423, 291] on div "05" at bounding box center [412, 285] width 24 height 13
click at [436, 338] on div "Compliance" at bounding box center [528, 330] width 260 height 15
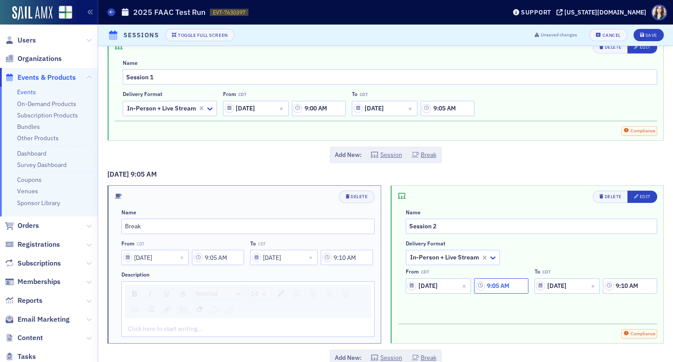
click at [505, 286] on input "9:05 AM" at bounding box center [501, 285] width 54 height 15
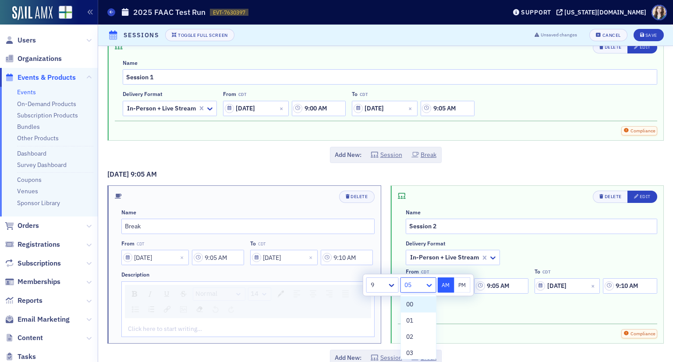
click at [430, 286] on icon at bounding box center [428, 285] width 5 height 3
click at [408, 317] on span "10" at bounding box center [409, 320] width 7 height 9
type input "9:10 AM"
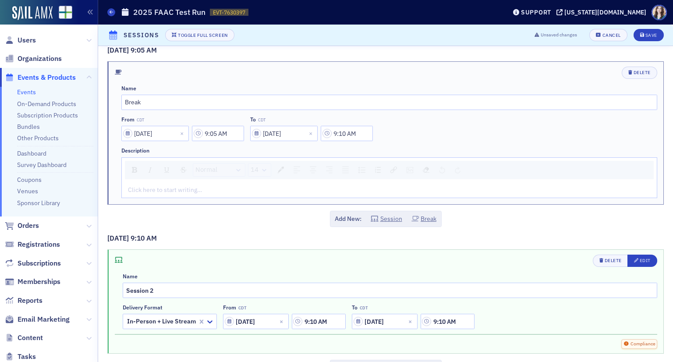
scroll to position [163, 0]
click at [457, 321] on input "9:10 AM" at bounding box center [448, 320] width 54 height 15
click at [373, 316] on div "10" at bounding box center [362, 319] width 24 height 13
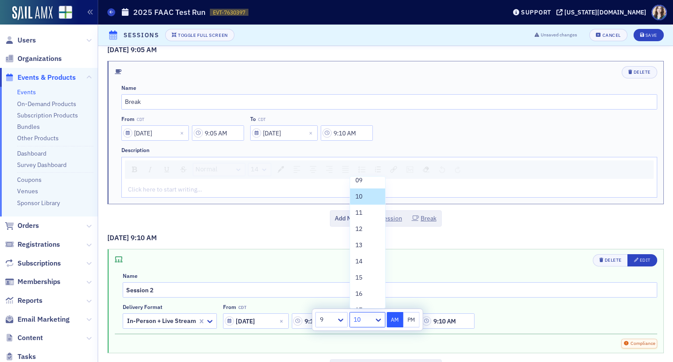
scroll to position [158, 0]
click at [364, 272] on div "15" at bounding box center [367, 271] width 25 height 9
type input "9:15 AM"
click at [512, 328] on div "Delete Edit Name Session 2 Delivery format In-Person + Live Stream From CDT 09/…" at bounding box center [386, 293] width 542 height 78
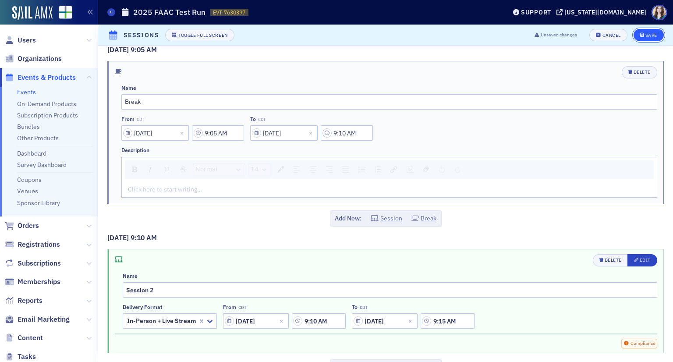
click at [655, 35] on button "Save" at bounding box center [648, 35] width 30 height 12
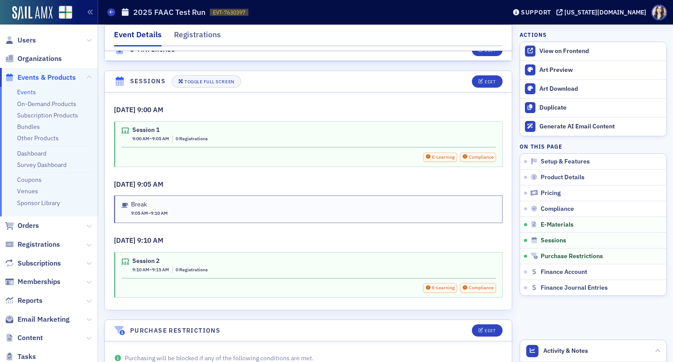
scroll to position [1390, 0]
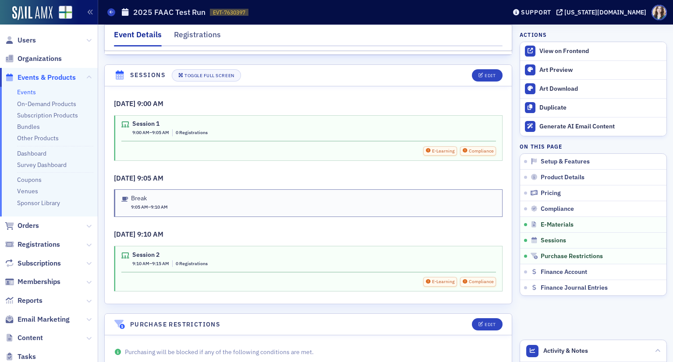
click at [451, 176] on div "9/19/2025 9:05 AM Break 9:05 AM – 9:10 AM" at bounding box center [308, 195] width 389 height 44
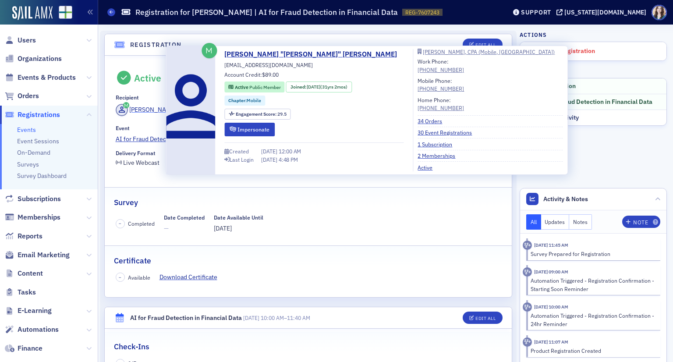
click at [147, 107] on div "[PERSON_NAME]" at bounding box center [152, 109] width 47 height 9
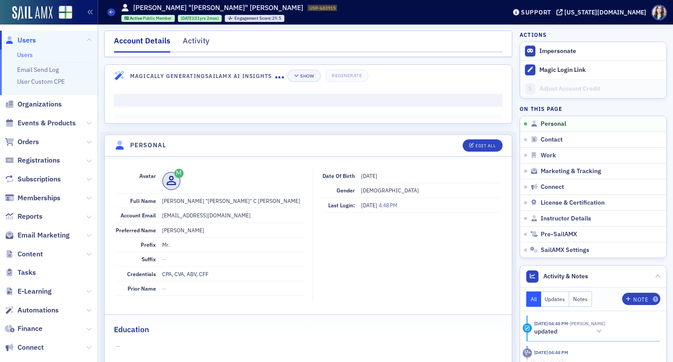
click at [181, 40] on nav "Account Details Activity" at bounding box center [308, 44] width 389 height 18
click at [188, 42] on div "Activity" at bounding box center [196, 43] width 27 height 16
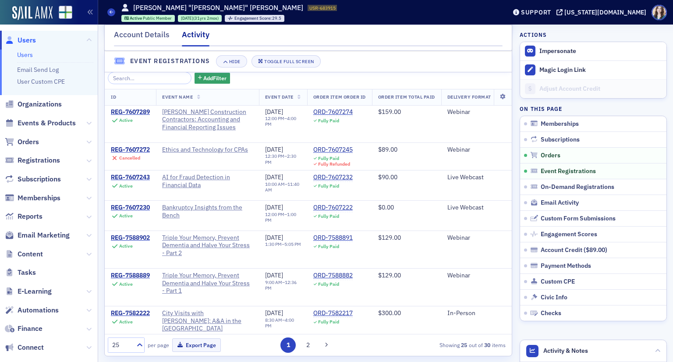
scroll to position [559, 0]
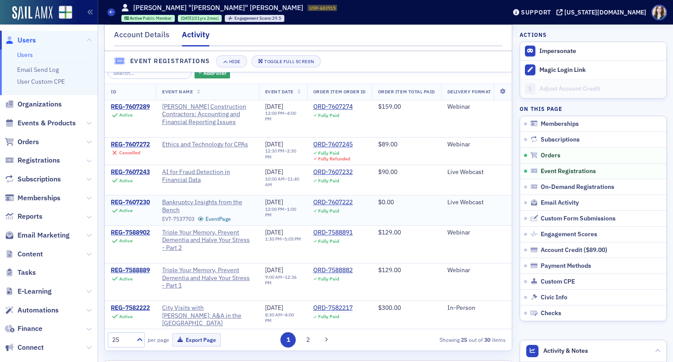
click at [131, 205] on div "REG-7607230" at bounding box center [130, 202] width 39 height 8
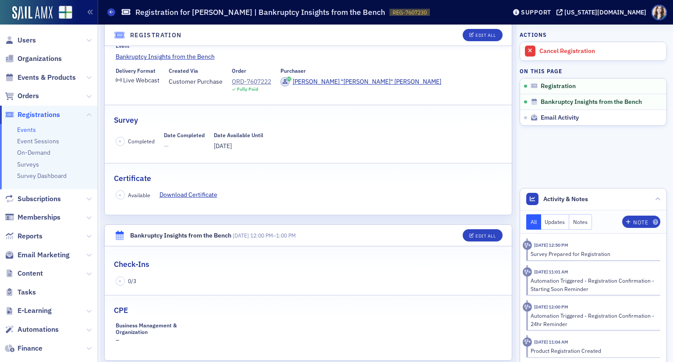
scroll to position [75, 0]
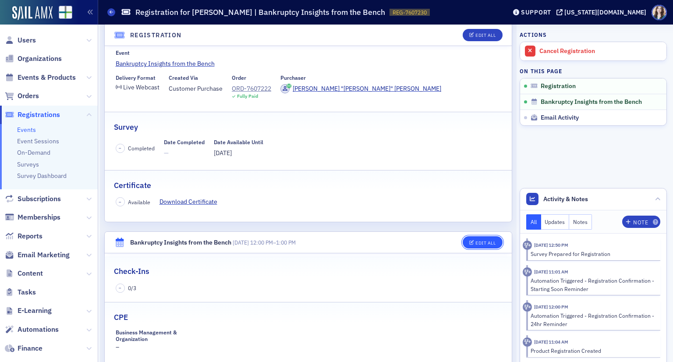
click at [468, 239] on button "Edit All" at bounding box center [482, 242] width 39 height 12
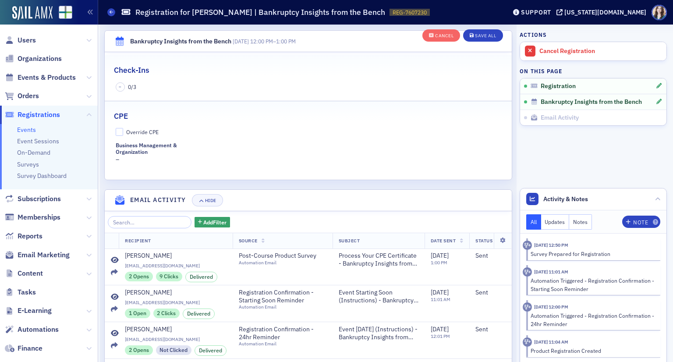
scroll to position [302, 0]
click at [120, 132] on input "Override CPE" at bounding box center [120, 131] width 8 height 8
checkbox input "true"
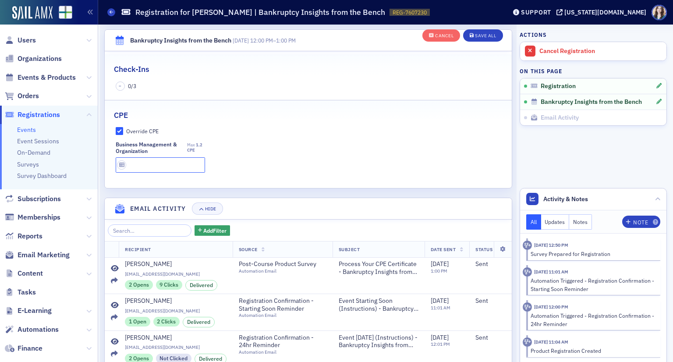
click at [142, 170] on input "text" at bounding box center [160, 164] width 89 height 15
type input "1.2 CPE"
click at [240, 170] on div "Business Management & Organization Max 1.2 CPE 1.2 CPE" at bounding box center [309, 157] width 386 height 32
click at [475, 39] on button "Save All" at bounding box center [482, 35] width 39 height 12
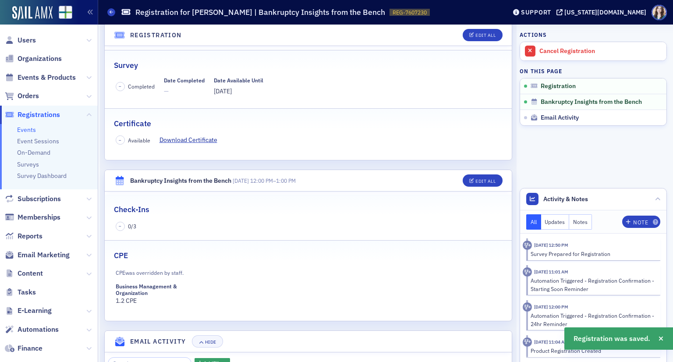
scroll to position [0, 0]
